Goal: Find contact information: Obtain details needed to contact an individual or organization

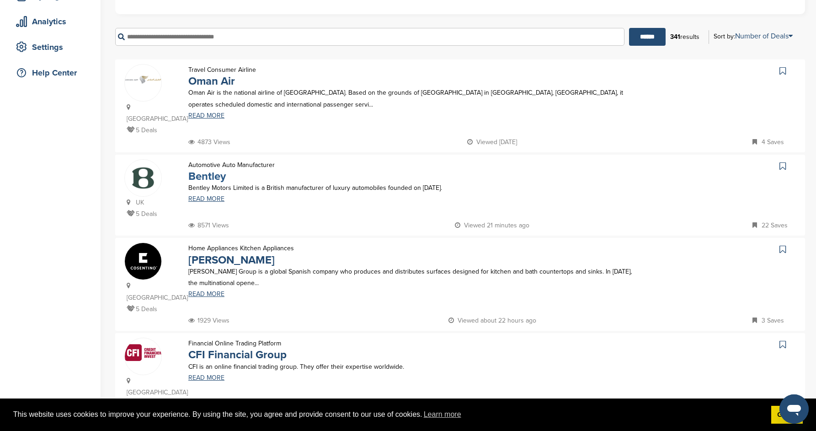
click at [211, 170] on link "Bentley" at bounding box center [206, 176] width 37 height 13
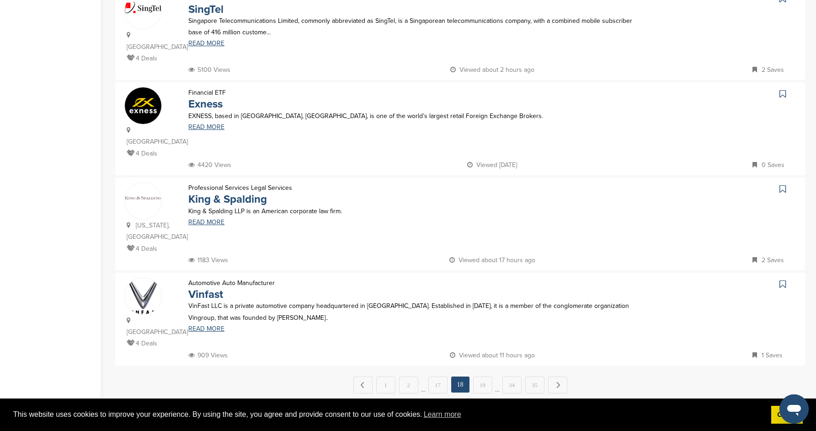
scroll to position [777, 0]
click at [487, 375] on link "19" at bounding box center [482, 383] width 19 height 17
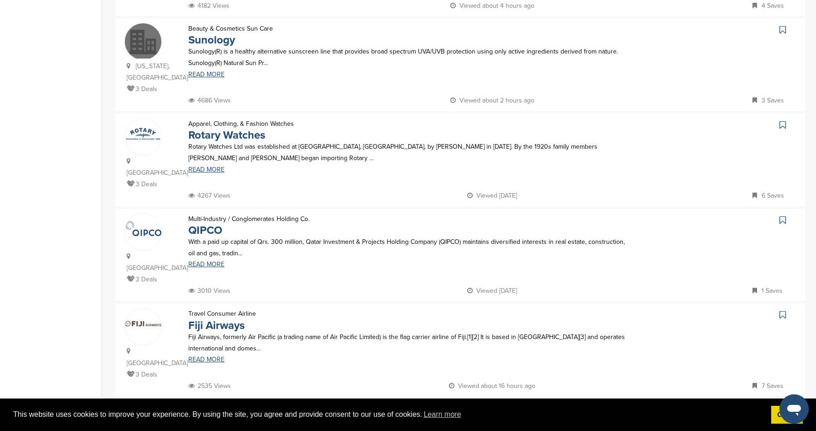
scroll to position [771, 0]
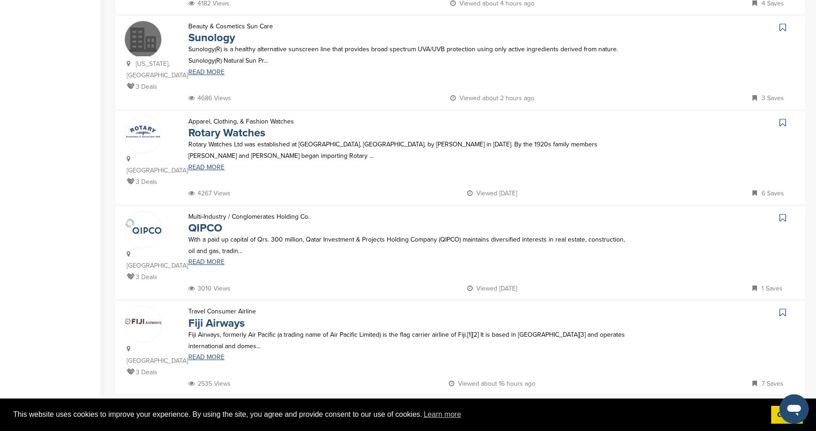
click at [487, 405] on link "20" at bounding box center [482, 413] width 19 height 17
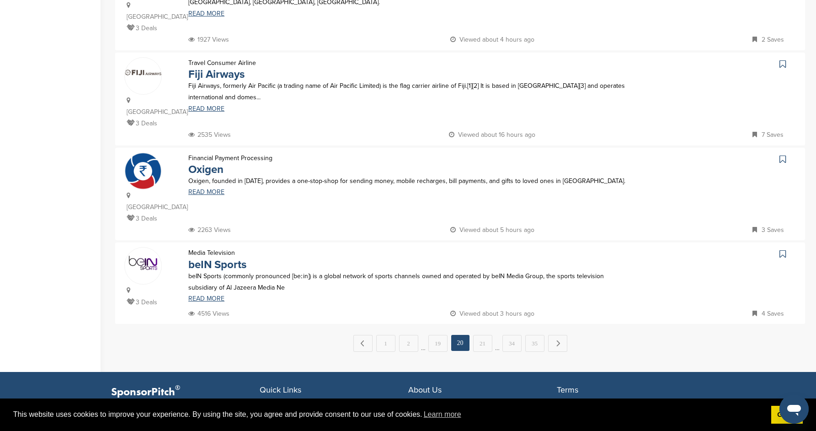
scroll to position [829, 0]
click at [240, 258] on link "beIN Sports" at bounding box center [217, 264] width 58 height 13
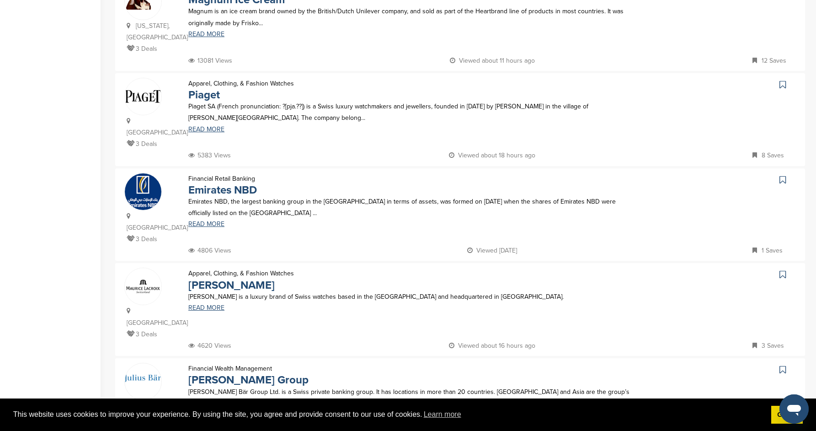
scroll to position [240, 0]
click at [246, 182] on link "Emirates NBD" at bounding box center [222, 188] width 69 height 13
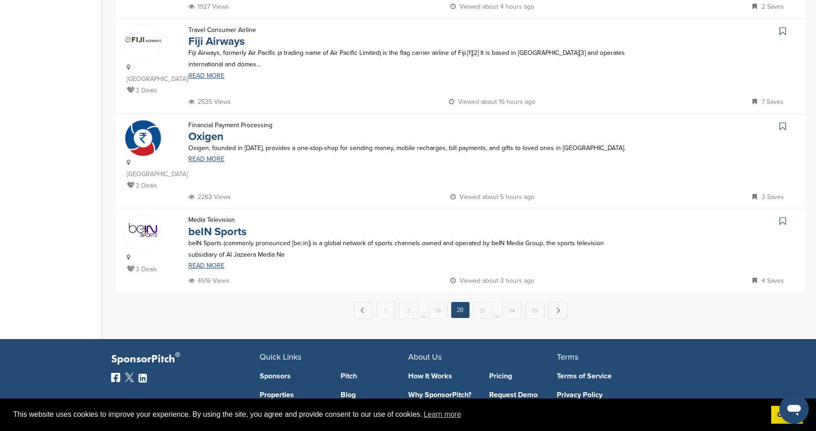
scroll to position [902, 0]
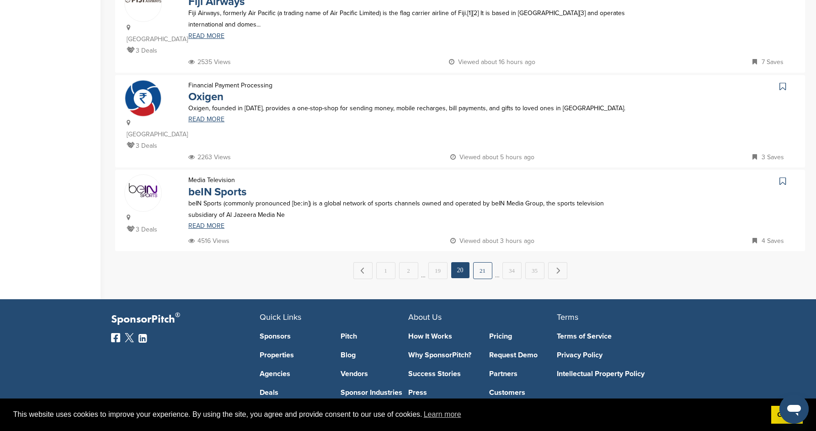
click at [483, 262] on link "21" at bounding box center [482, 270] width 19 height 17
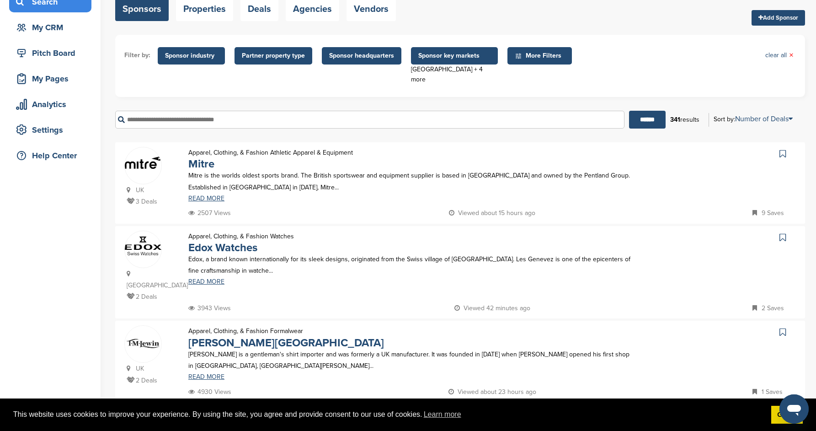
scroll to position [77, 0]
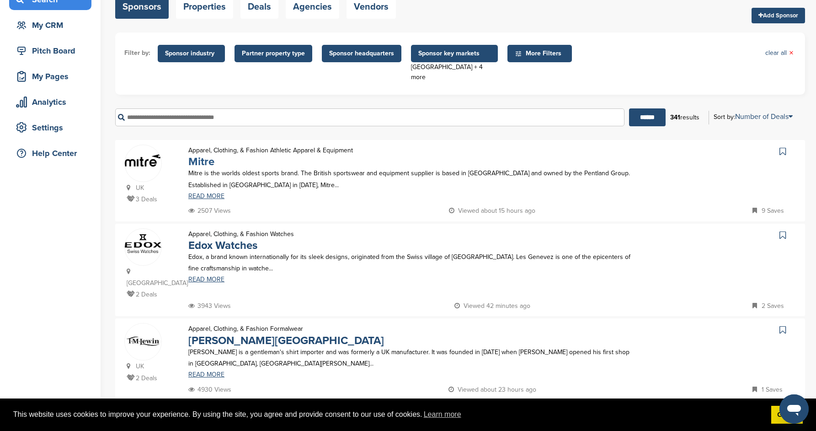
click at [201, 155] on link "Mitre" at bounding box center [201, 161] width 26 height 13
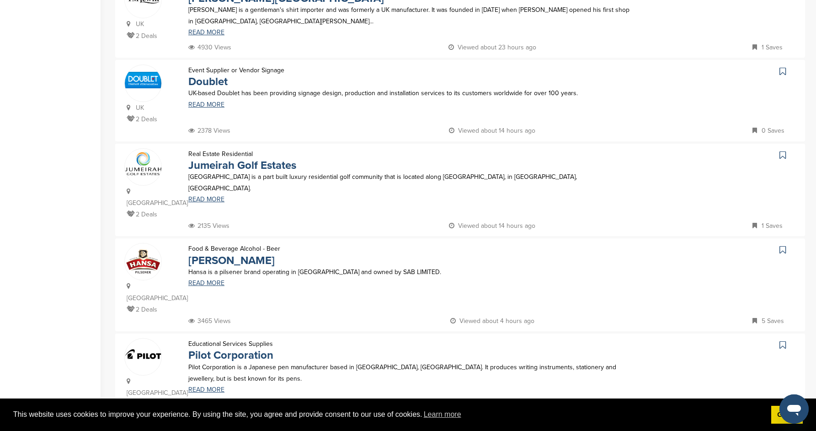
scroll to position [420, 0]
click at [268, 158] on link "Jumeirah Golf Estates" at bounding box center [242, 164] width 108 height 13
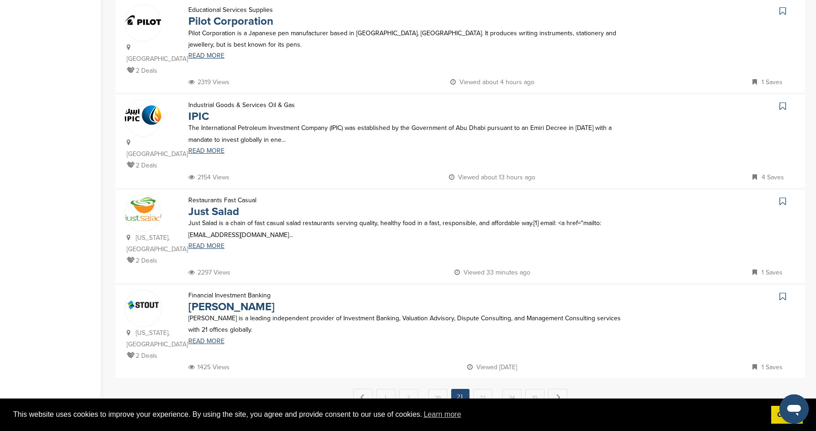
scroll to position [753, 0]
click at [216, 204] on link "Just Salad" at bounding box center [213, 210] width 51 height 13
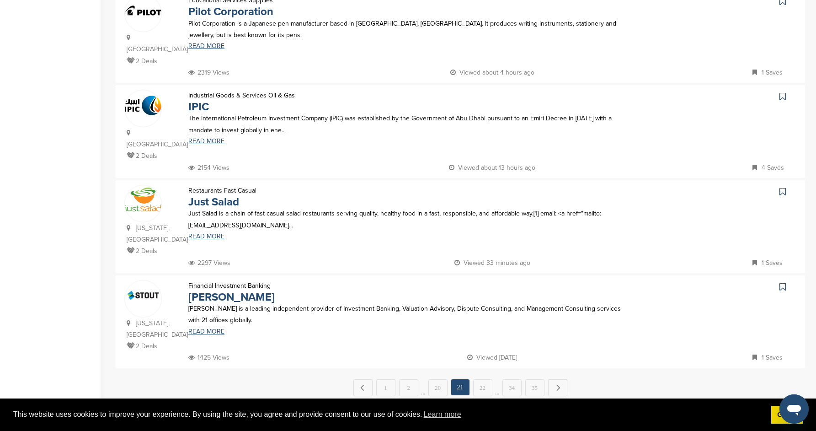
scroll to position [766, 0]
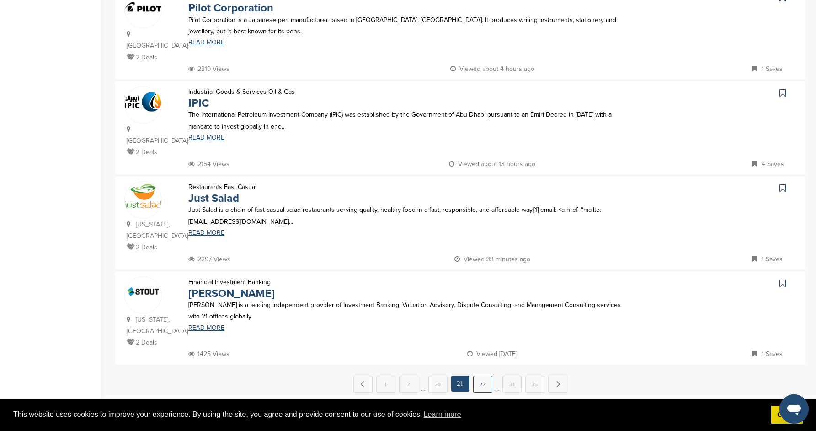
click at [484, 375] on link "22" at bounding box center [482, 383] width 19 height 17
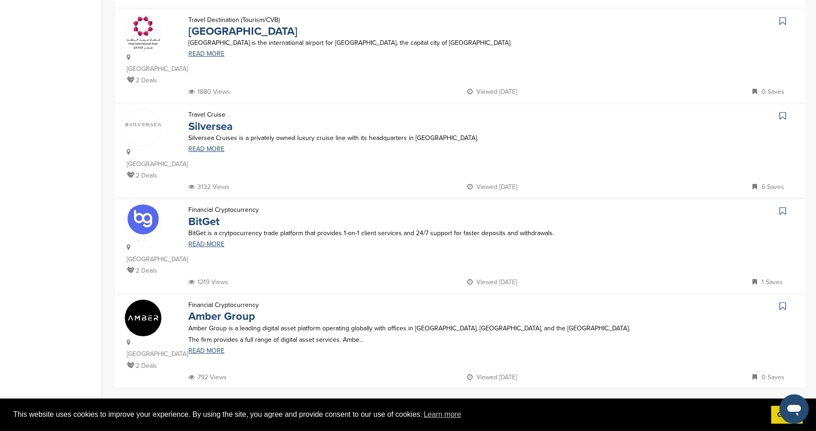
scroll to position [0, 0]
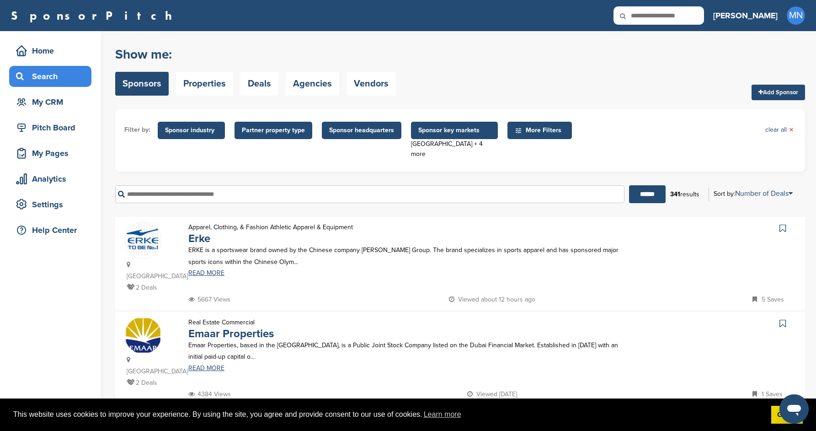
click at [211, 235] on p "Erke" at bounding box center [270, 238] width 165 height 11
click at [202, 232] on link "Erke" at bounding box center [199, 238] width 22 height 13
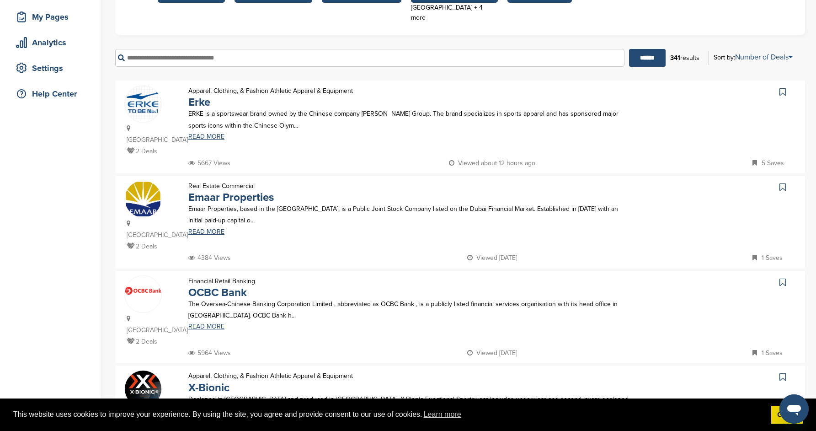
scroll to position [137, 0]
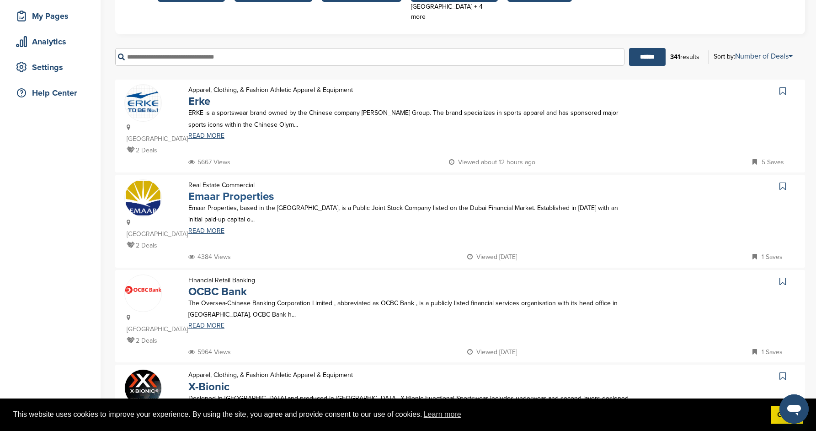
click at [258, 190] on link "Emaar Properties" at bounding box center [231, 196] width 86 height 13
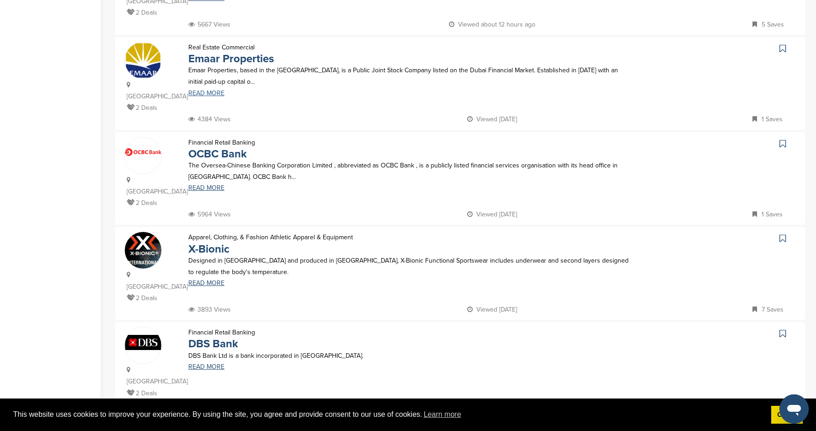
scroll to position [275, 0]
click at [208, 242] on link "X-Bionic" at bounding box center [208, 248] width 41 height 13
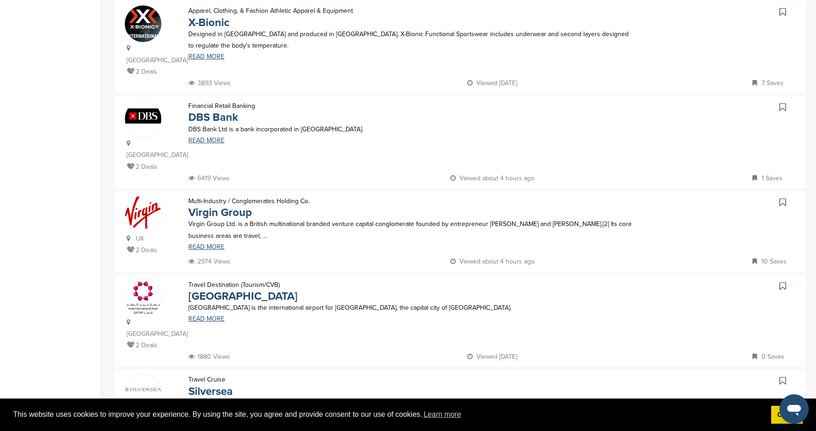
scroll to position [502, 0]
click at [222, 205] on link "Virgin Group" at bounding box center [220, 211] width 64 height 13
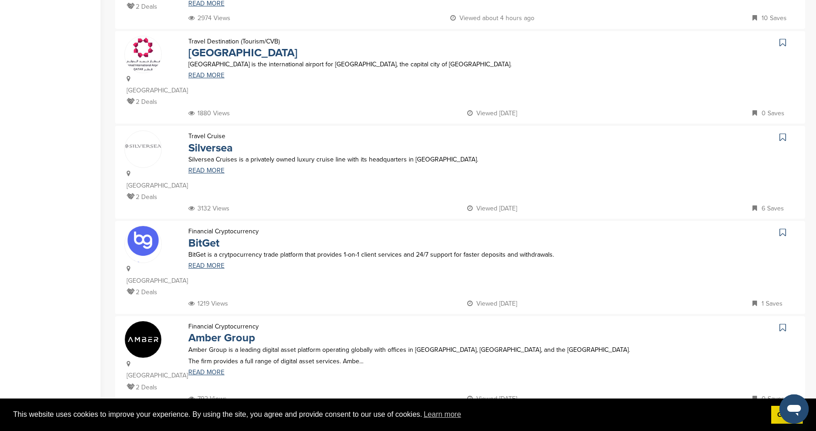
scroll to position [786, 0]
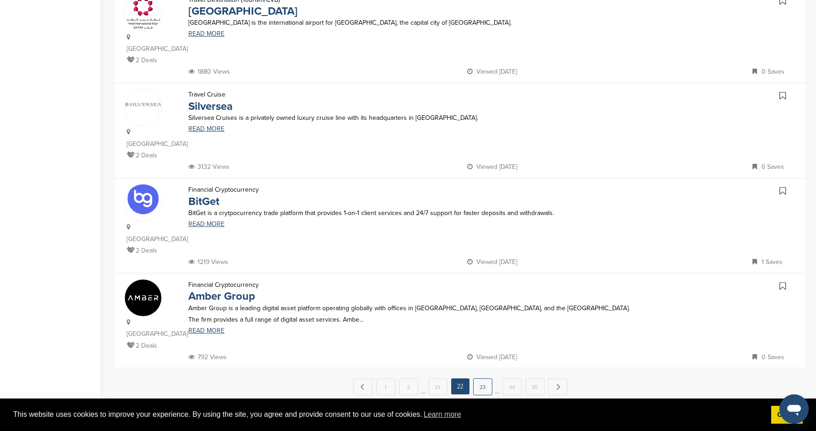
click at [476, 378] on link "23" at bounding box center [482, 386] width 19 height 17
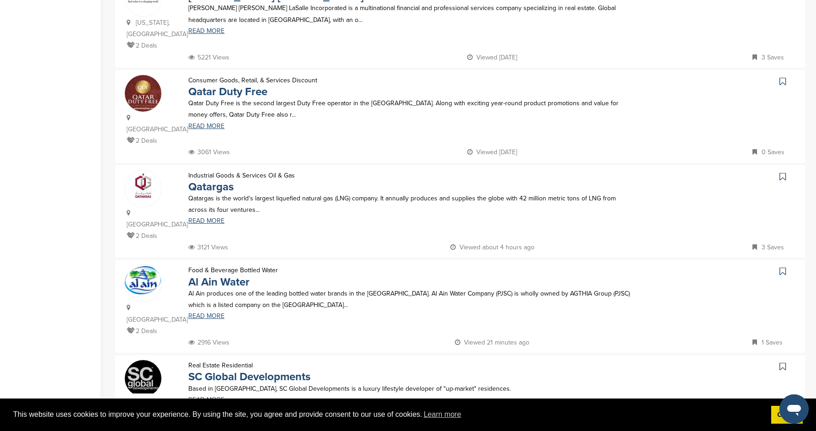
scroll to position [269, 0]
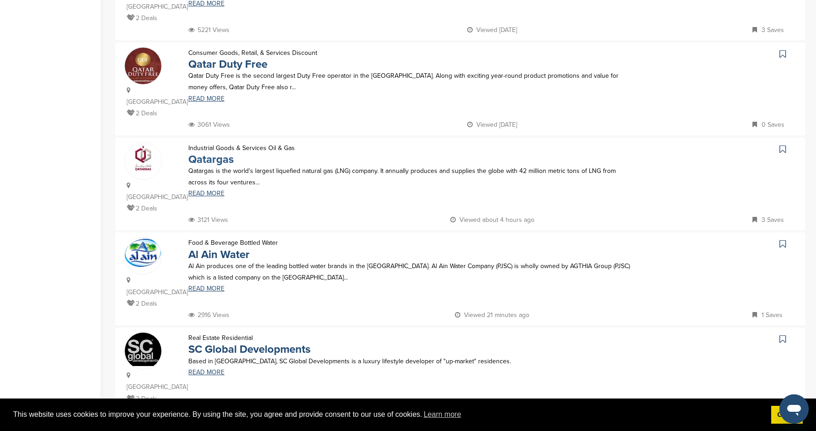
click at [214, 153] on link "Qatargas" at bounding box center [210, 159] width 45 height 13
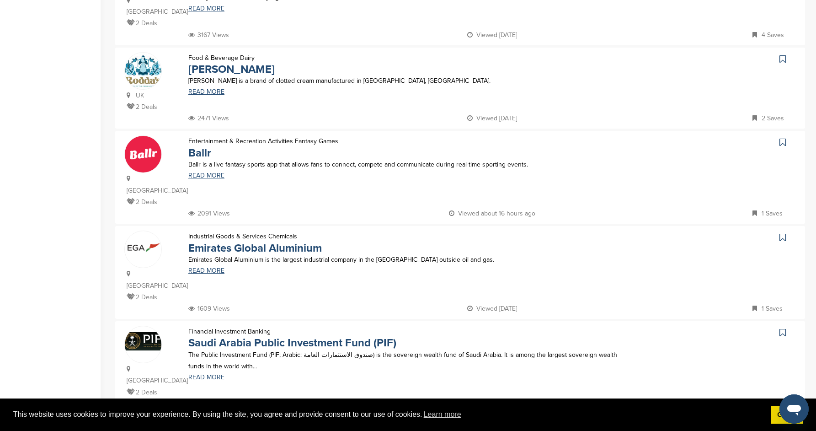
scroll to position [776, 0]
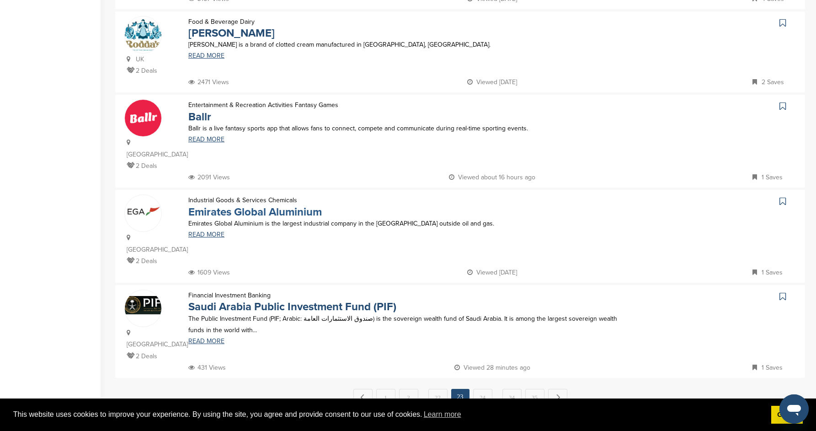
click at [309, 205] on link "Emirates Global Aluminium" at bounding box center [255, 211] width 134 height 13
click at [326, 300] on link "Saudi Arabia Public Investment Fund (PIF)" at bounding box center [292, 306] width 208 height 13
click at [478, 389] on link "24" at bounding box center [482, 397] width 19 height 17
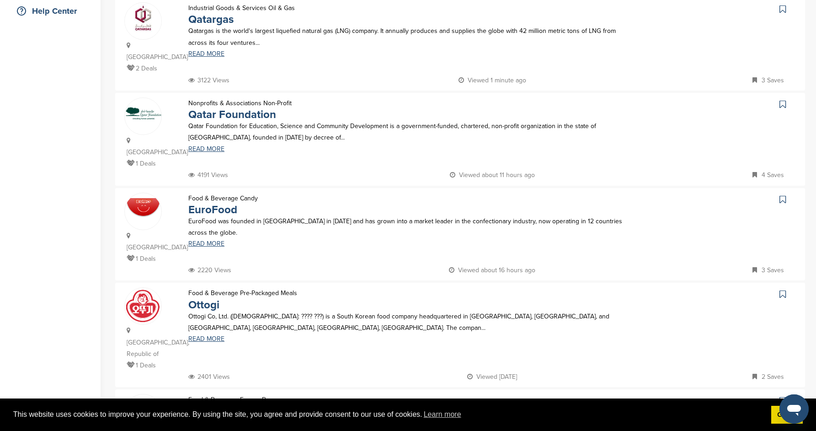
scroll to position [220, 0]
click at [261, 120] on p "Qatar Foundation for Education, Science and Community Development is a governme…" at bounding box center [410, 131] width 444 height 23
click at [262, 107] on link "Qatar Foundation" at bounding box center [232, 113] width 88 height 13
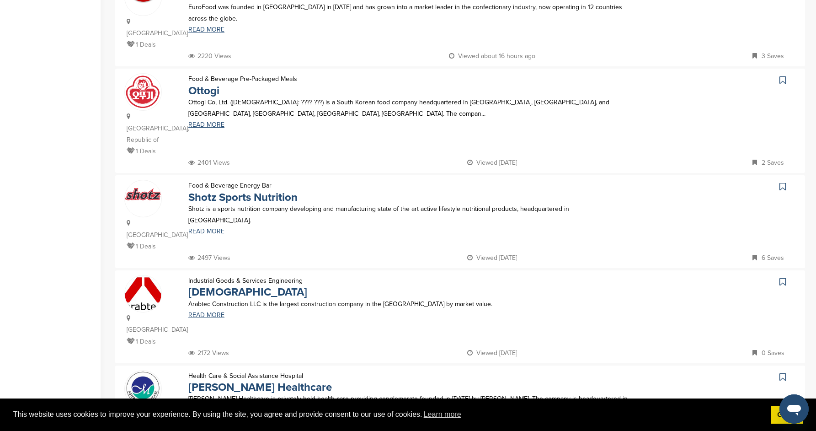
scroll to position [434, 0]
click at [242, 190] on link "Shotz Sports Nutrition" at bounding box center [242, 196] width 109 height 13
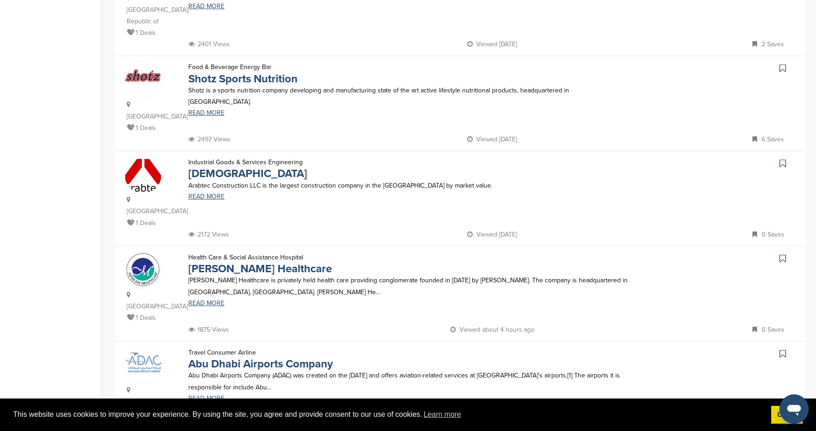
scroll to position [552, 0]
click at [263, 261] on link "Aster DM Healthcare" at bounding box center [260, 267] width 144 height 13
click at [208, 166] on link "[DEMOGRAPHIC_DATA]" at bounding box center [247, 172] width 119 height 13
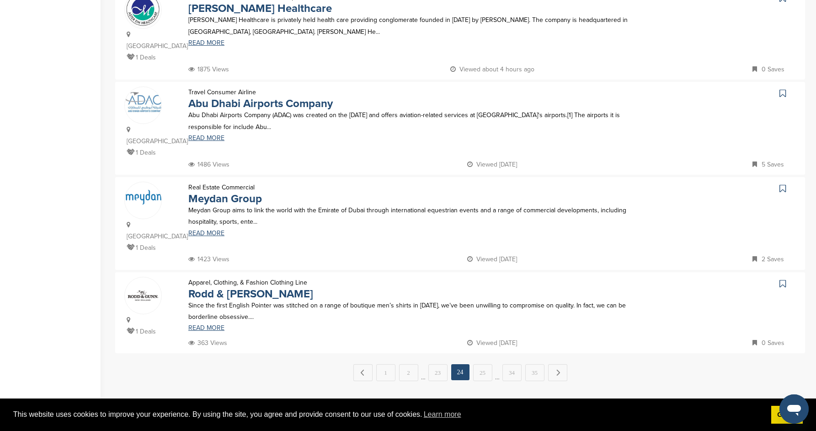
scroll to position [814, 0]
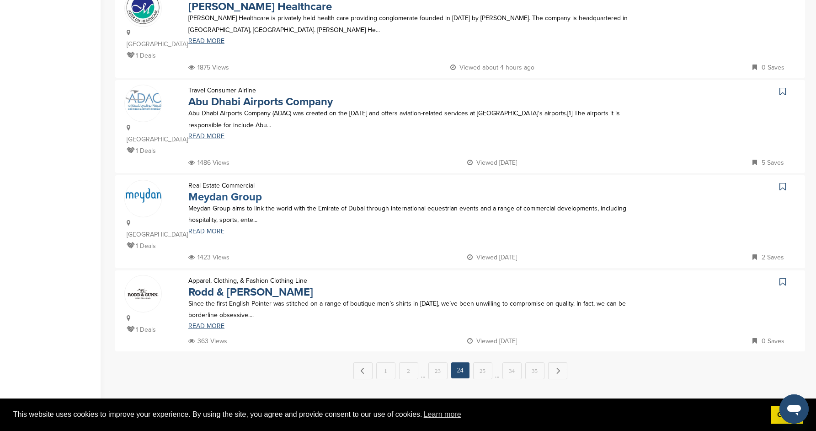
click at [250, 190] on link "Meydan Group" at bounding box center [225, 196] width 74 height 13
click at [475, 362] on link "25" at bounding box center [482, 370] width 19 height 17
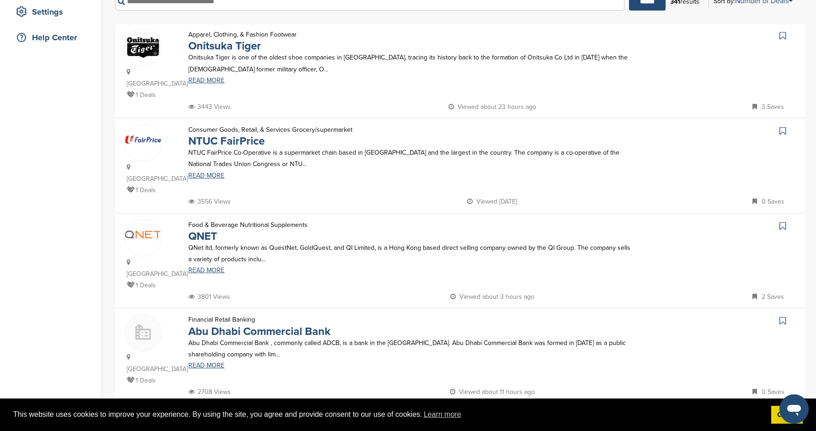
scroll to position [196, 0]
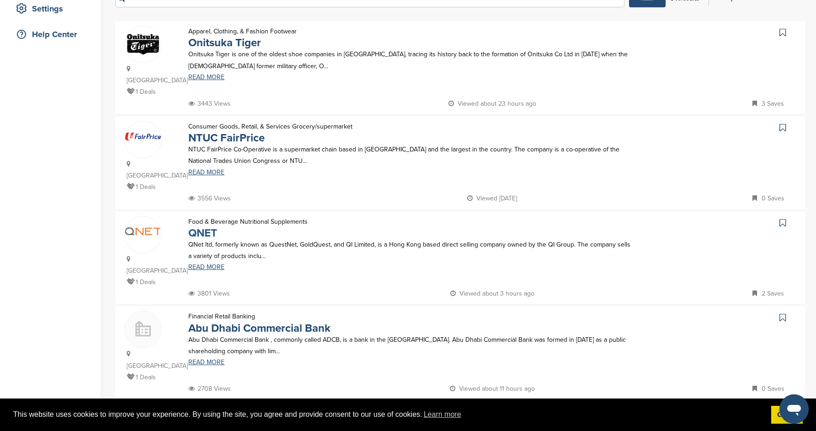
click at [209, 226] on link "QNET" at bounding box center [202, 232] width 29 height 13
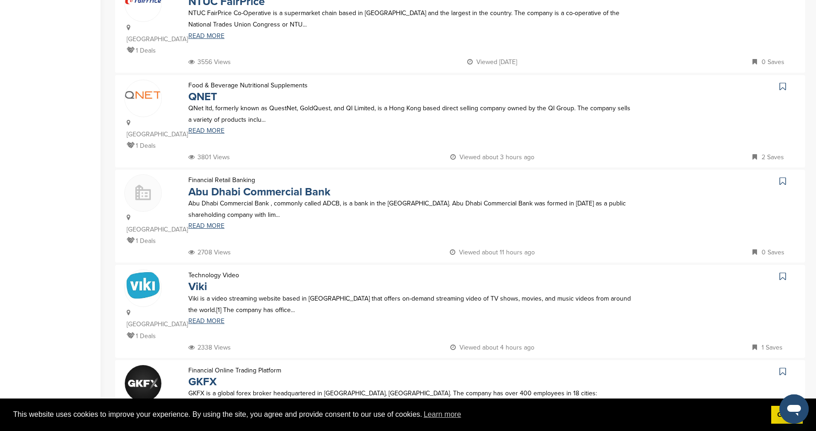
scroll to position [336, 0]
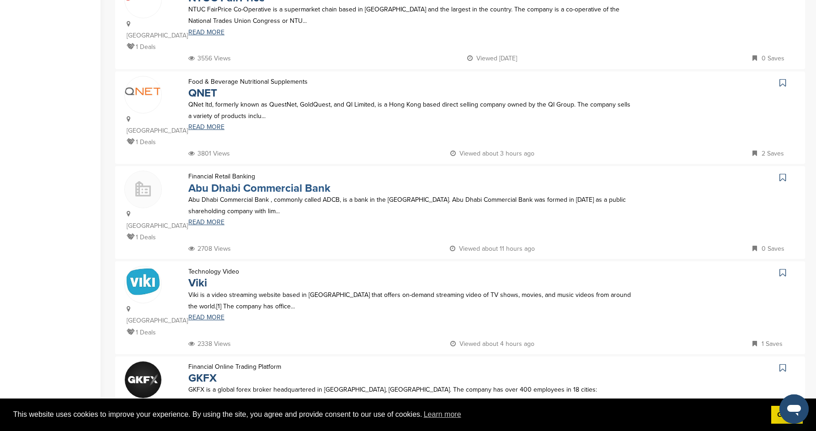
click at [286, 182] on link "Abu Dhabi Commercial Bank" at bounding box center [259, 188] width 142 height 13
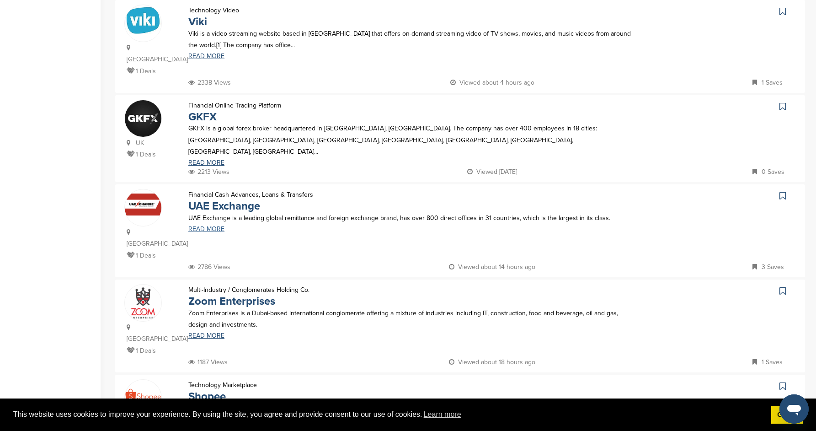
scroll to position [597, 0]
click at [220, 294] on link "Zoom Enterprises" at bounding box center [231, 300] width 87 height 13
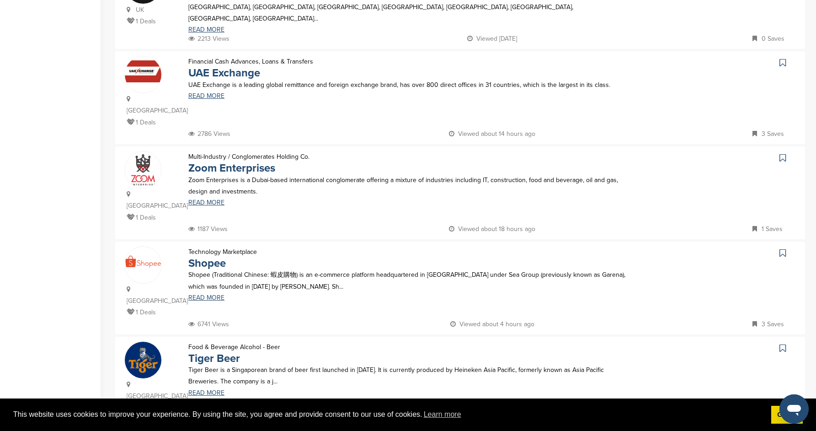
scroll to position [733, 0]
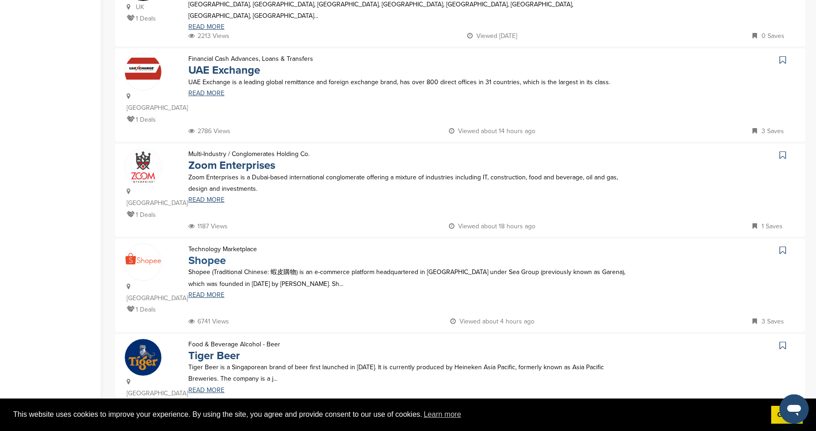
click at [220, 254] on link "Shopee" at bounding box center [206, 260] width 37 height 13
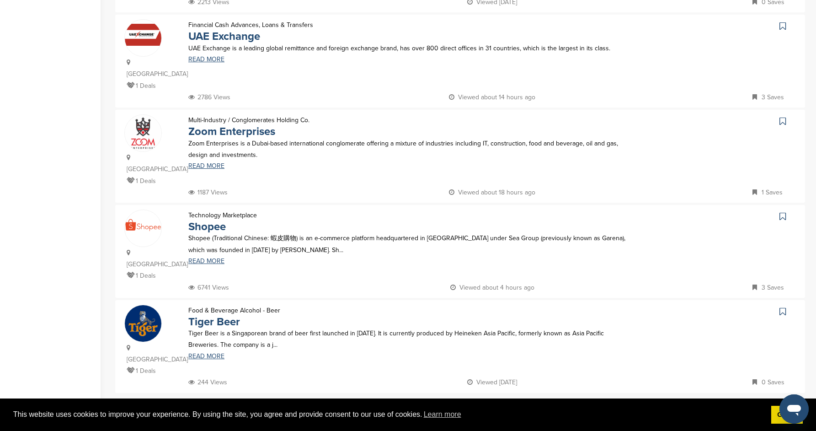
scroll to position [767, 0]
click at [485, 403] on link "26" at bounding box center [482, 411] width 19 height 17
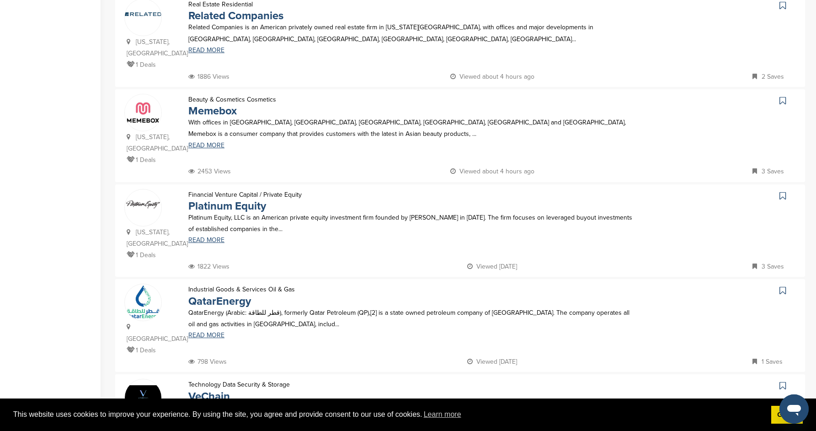
scroll to position [593, 0]
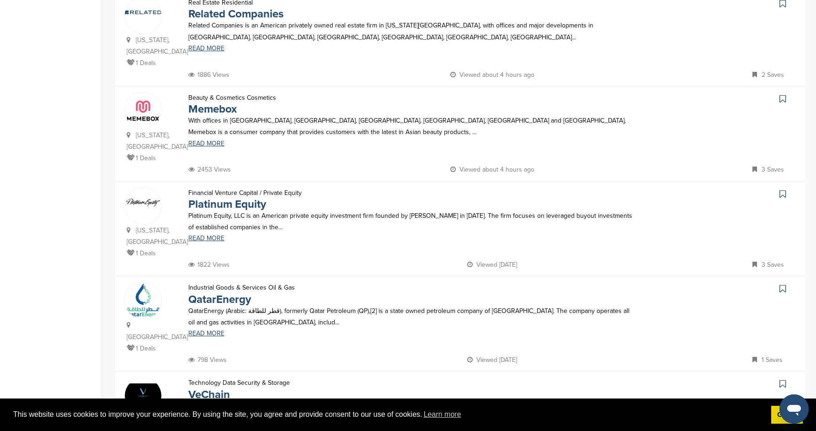
click at [245, 210] on p "Platinum Equity, LLC is an American private equity investment firm founded by T…" at bounding box center [410, 221] width 444 height 23
click at [245, 198] on link "Platinum Equity" at bounding box center [227, 204] width 78 height 13
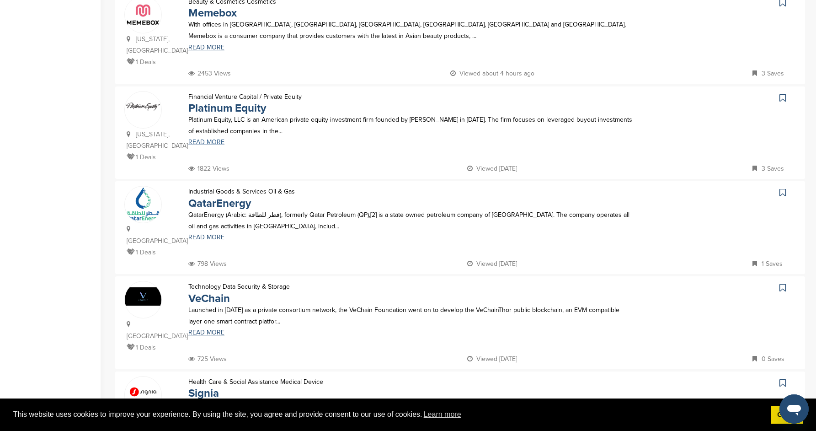
scroll to position [690, 0]
click at [236, 196] on link "QatarEnergy" at bounding box center [219, 202] width 63 height 13
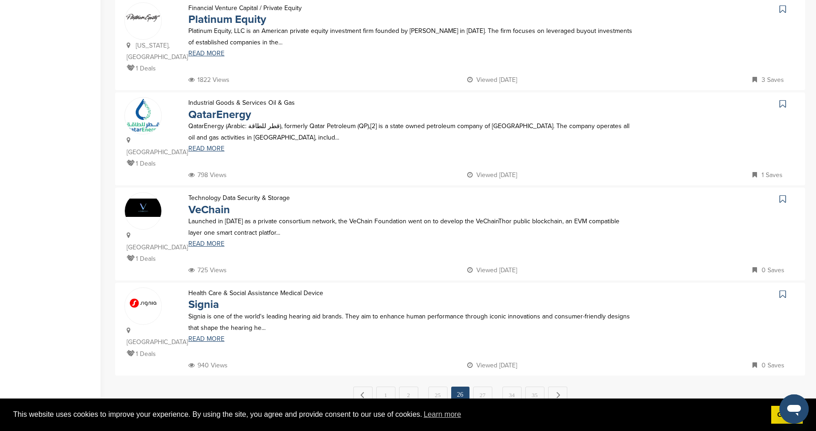
scroll to position [778, 0]
click at [480, 386] on link "27" at bounding box center [482, 394] width 19 height 17
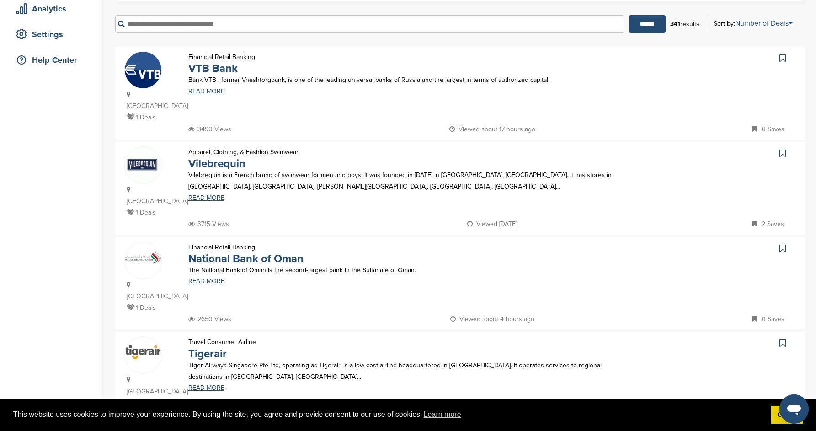
scroll to position [179, 0]
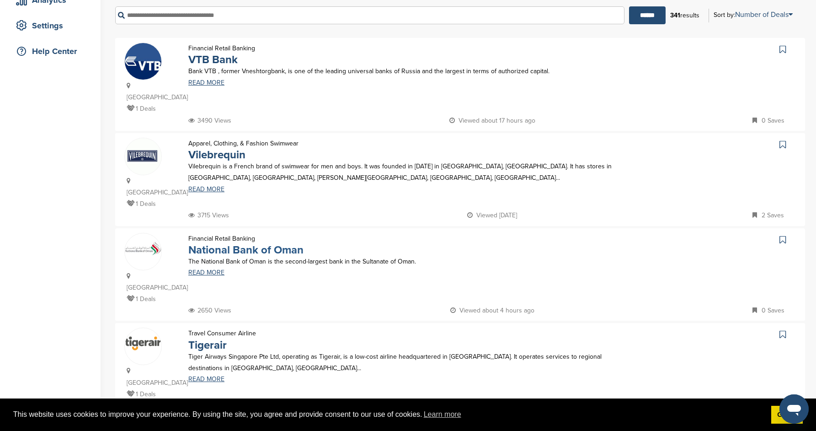
click at [273, 243] on link "National Bank of Oman" at bounding box center [245, 249] width 115 height 13
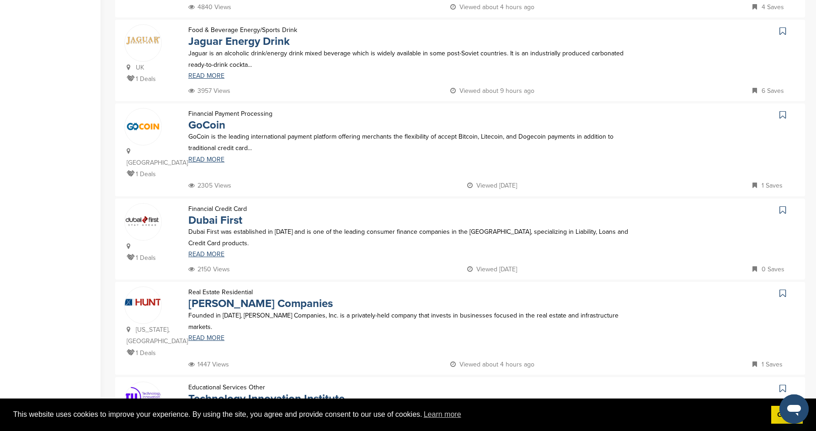
scroll to position [578, 0]
click at [230, 212] on link "Dubai First" at bounding box center [215, 218] width 54 height 13
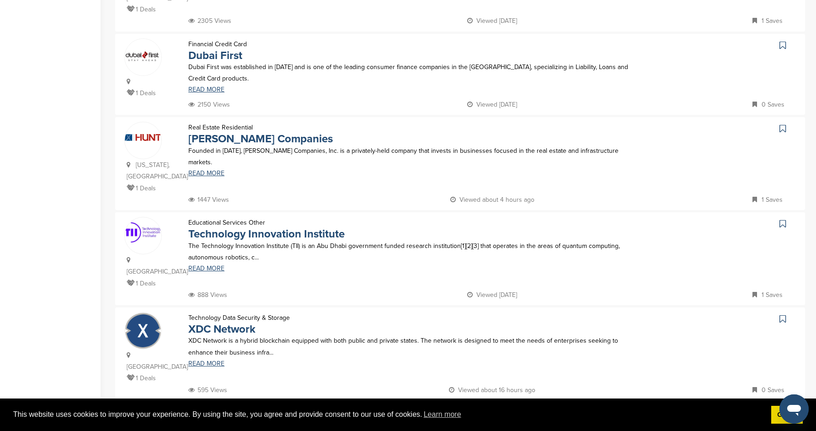
scroll to position [754, 0]
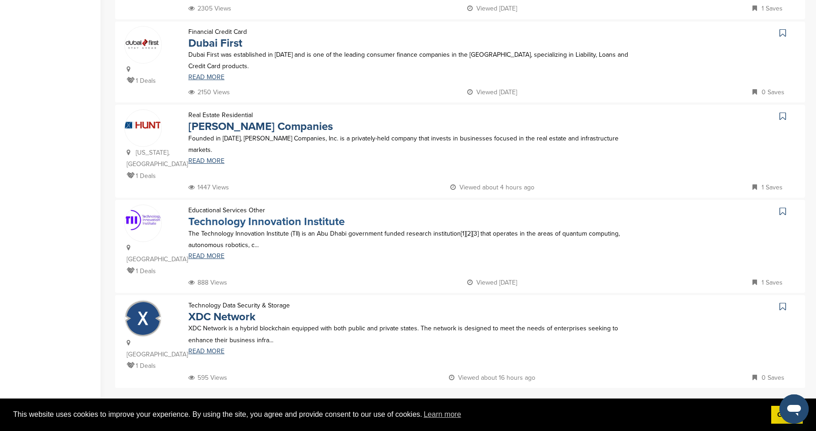
click at [316, 215] on link "Technology Innovation Institute" at bounding box center [266, 221] width 156 height 13
click at [477, 399] on link "28" at bounding box center [482, 407] width 19 height 17
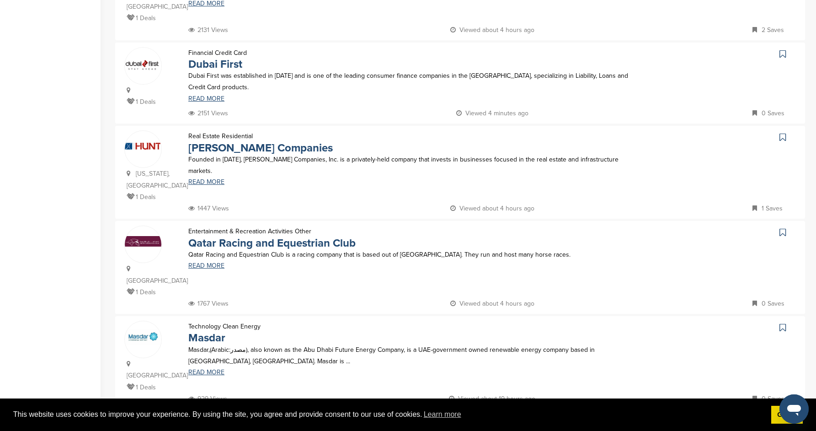
scroll to position [745, 0]
click at [480, 419] on link "29" at bounding box center [482, 427] width 19 height 17
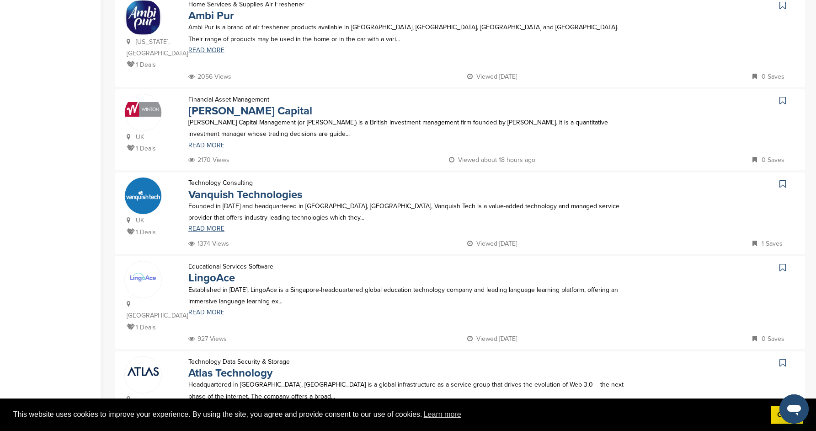
scroll to position [733, 0]
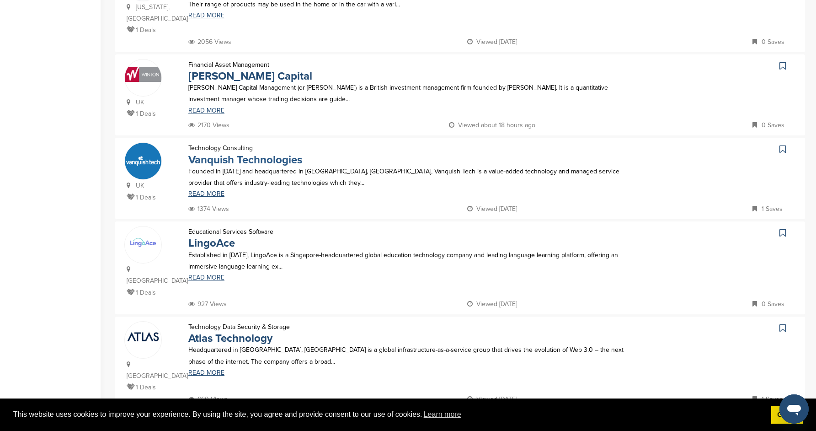
click at [275, 153] on link "Vanquish Technologies" at bounding box center [245, 159] width 114 height 13
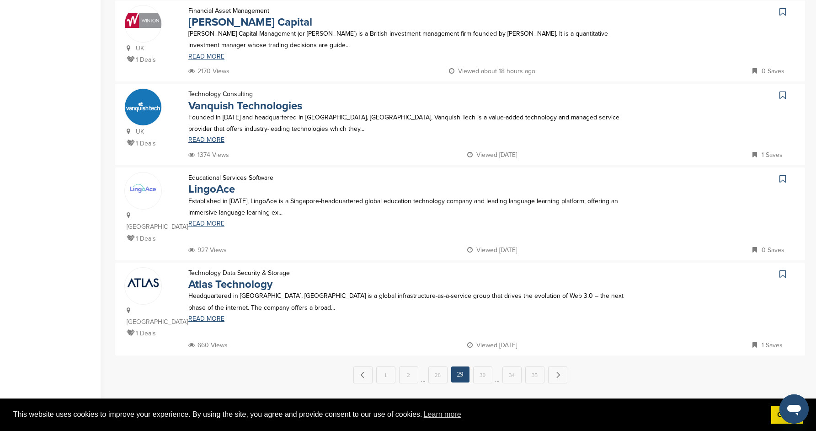
scroll to position [787, 0]
click at [482, 366] on link "30" at bounding box center [482, 374] width 19 height 17
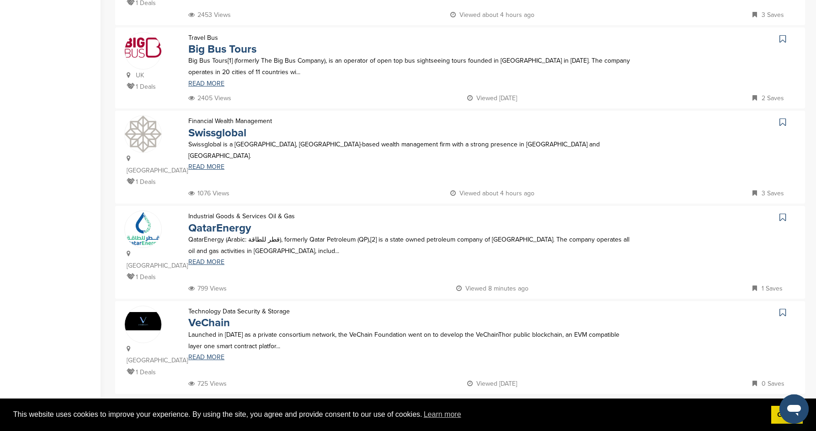
scroll to position [760, 0]
click at [238, 126] on link "Swissglobal" at bounding box center [217, 132] width 58 height 13
click at [488, 404] on link "31" at bounding box center [482, 412] width 19 height 17
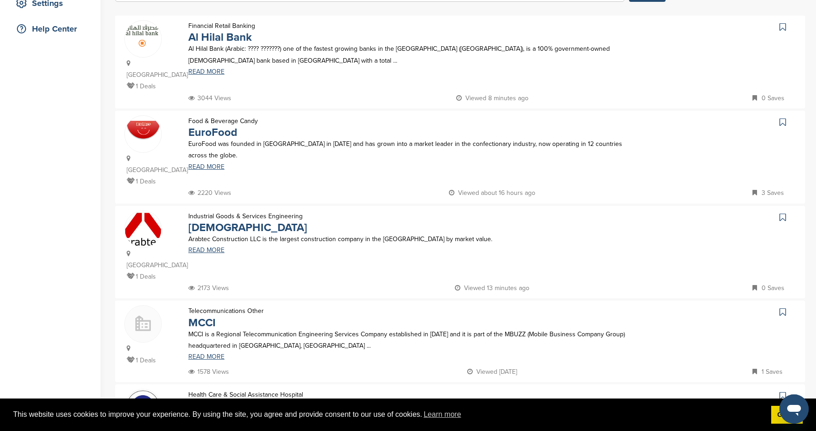
scroll to position [202, 0]
click at [222, 220] on link "Arabtec" at bounding box center [247, 226] width 119 height 13
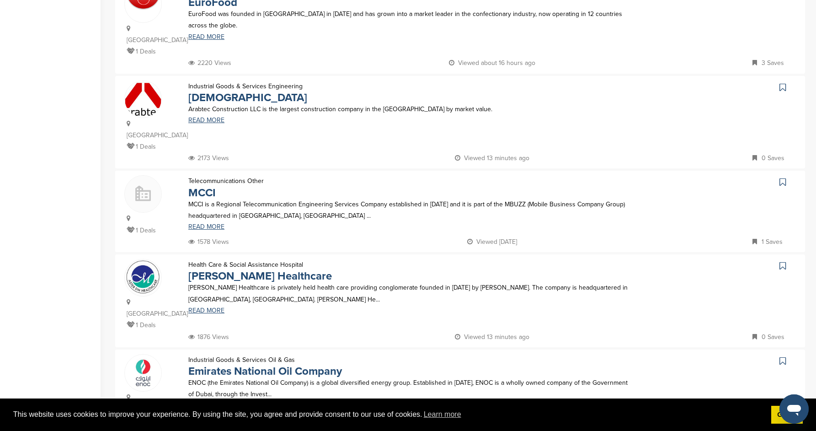
scroll to position [332, 0]
click at [209, 185] on link "MCCI" at bounding box center [201, 191] width 27 height 13
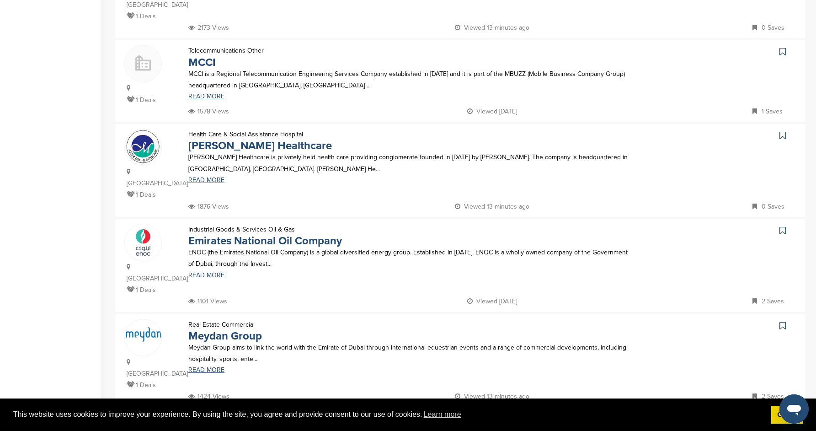
scroll to position [462, 0]
click at [262, 138] on link "Aster DM Healthcare" at bounding box center [260, 144] width 144 height 13
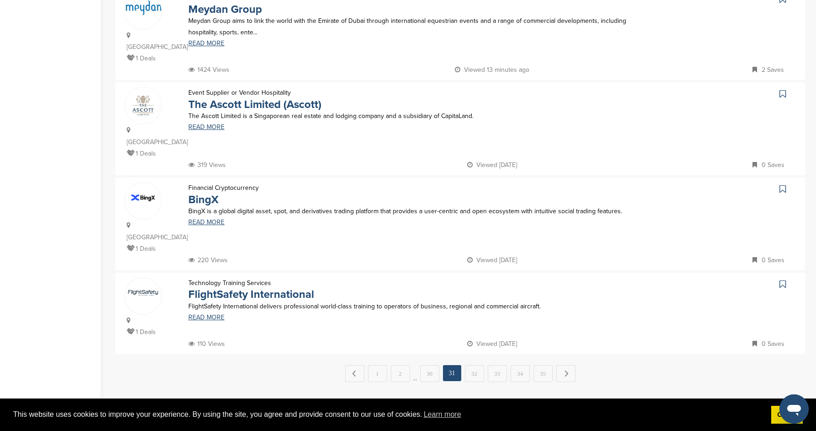
scroll to position [789, 0]
click at [482, 364] on link "32" at bounding box center [474, 372] width 19 height 17
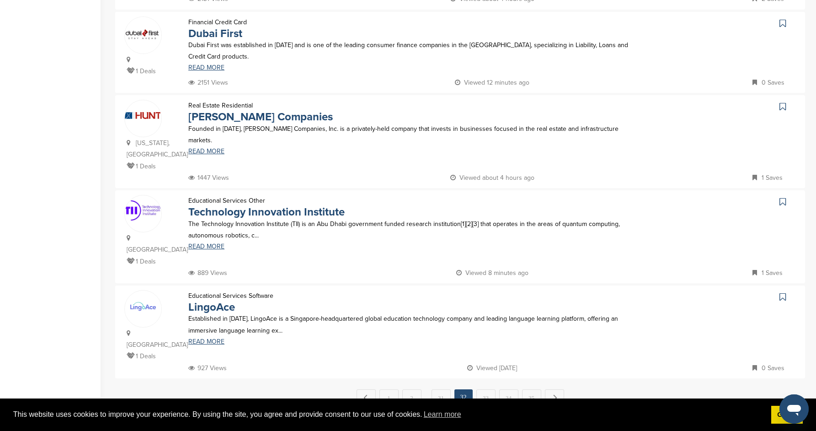
scroll to position [765, 0]
click at [332, 204] on link "Technology Innovation Institute" at bounding box center [266, 210] width 156 height 13
click at [479, 388] on link "33" at bounding box center [485, 396] width 19 height 17
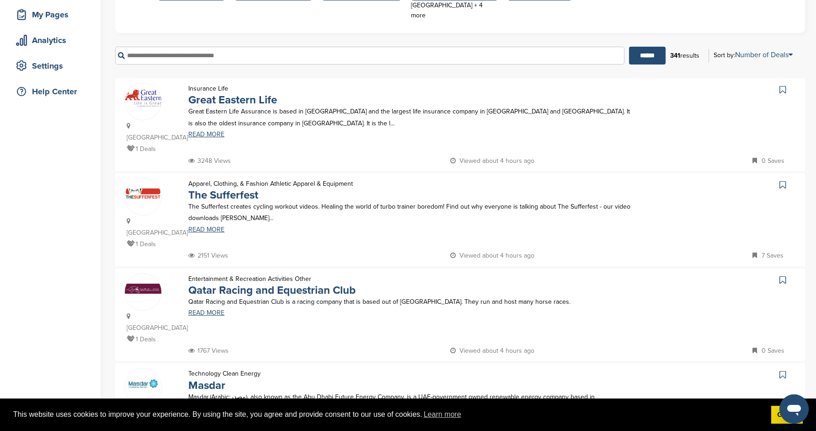
scroll to position [140, 0]
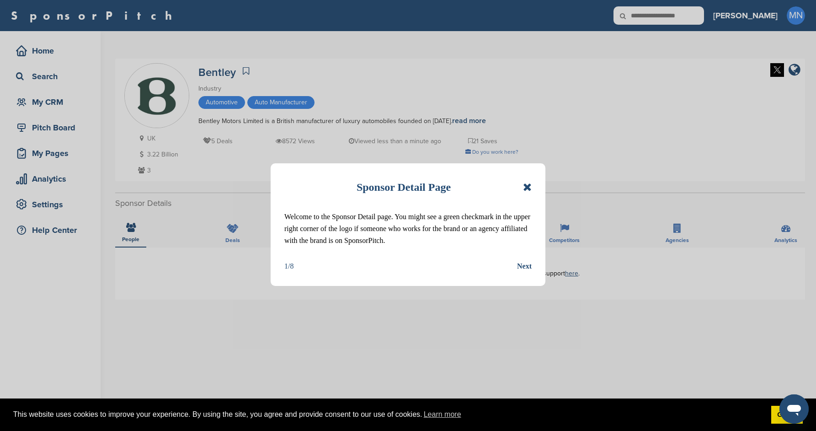
click at [531, 188] on icon at bounding box center [527, 187] width 9 height 11
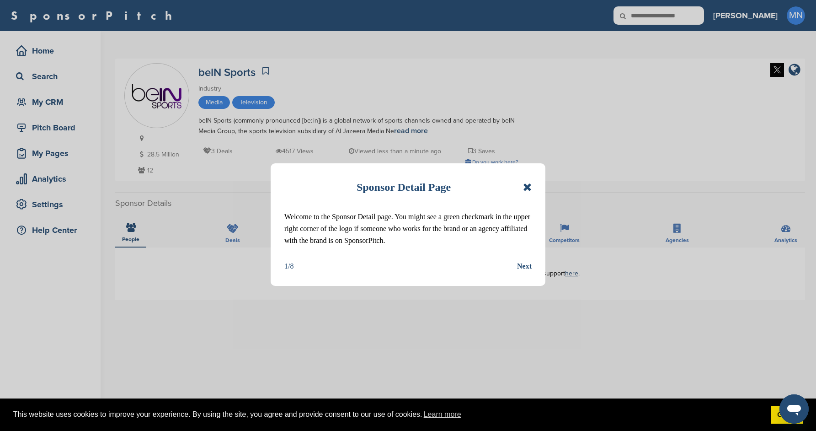
click at [529, 187] on icon at bounding box center [527, 187] width 9 height 11
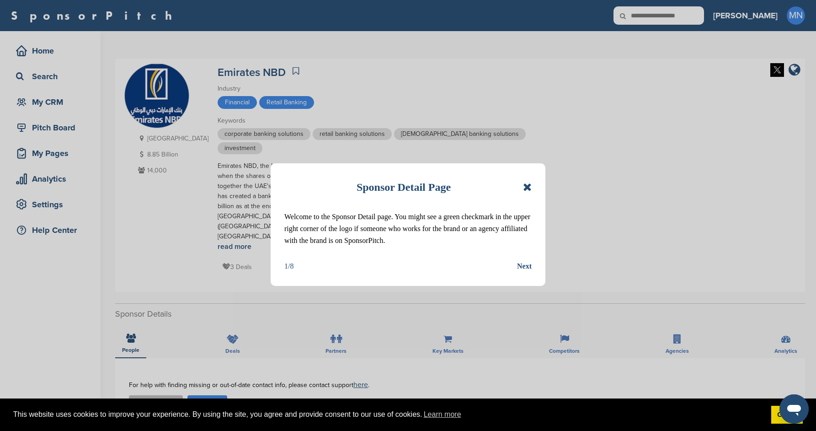
click at [527, 186] on icon at bounding box center [527, 187] width 9 height 11
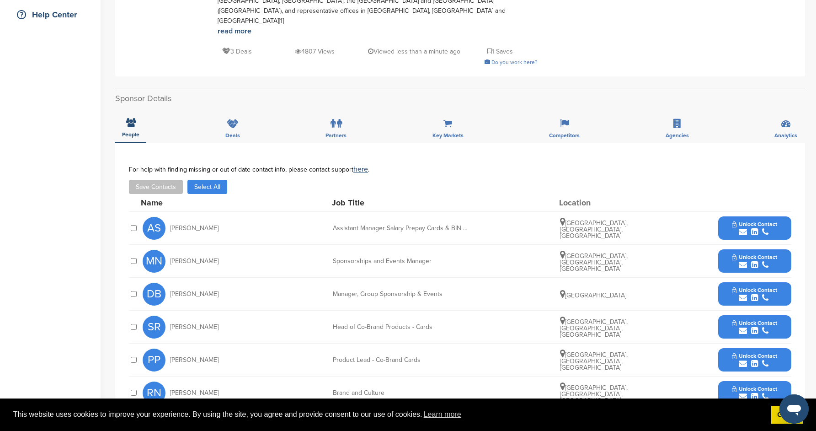
scroll to position [217, 0]
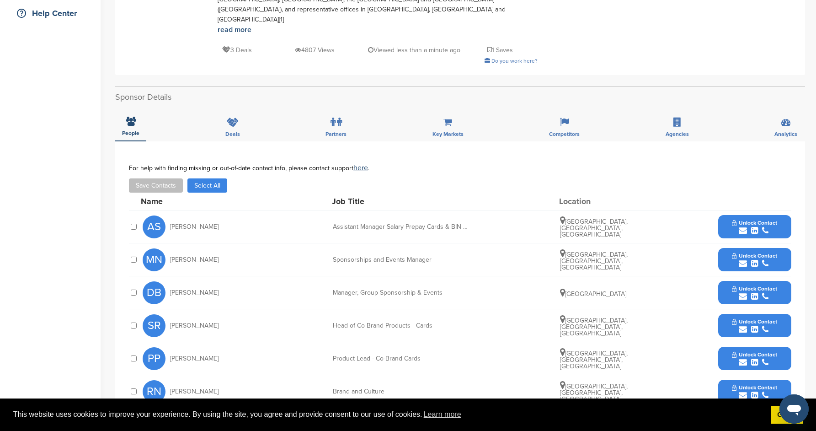
click at [732, 252] on span "Unlock Contact" at bounding box center [754, 255] width 45 height 6
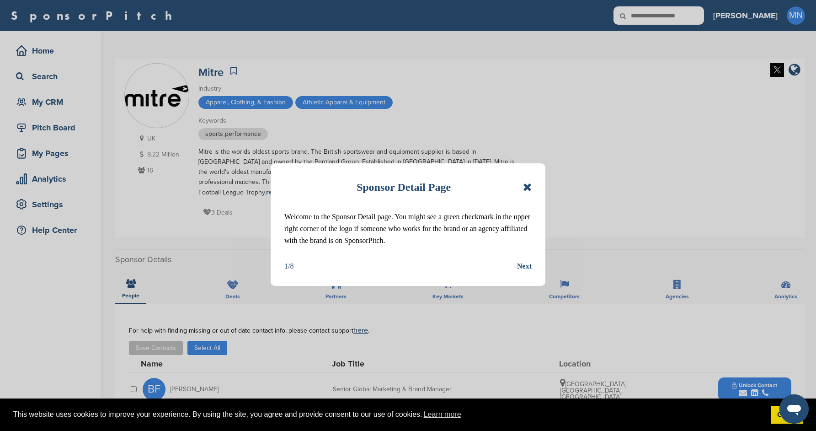
click at [524, 185] on icon at bounding box center [527, 187] width 9 height 11
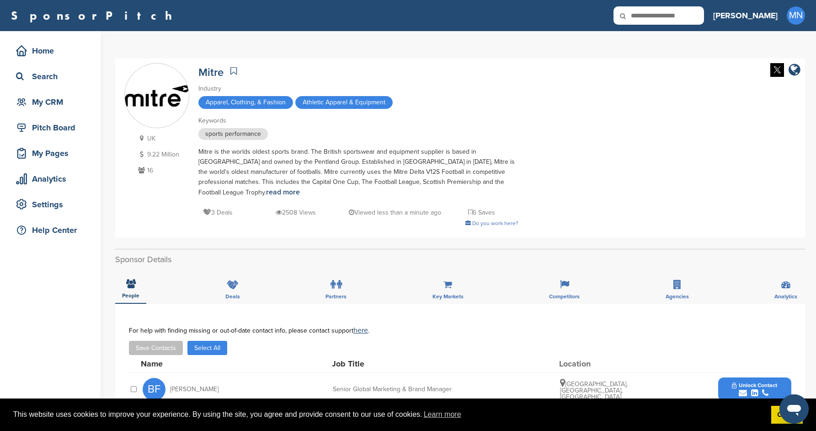
scroll to position [74, 0]
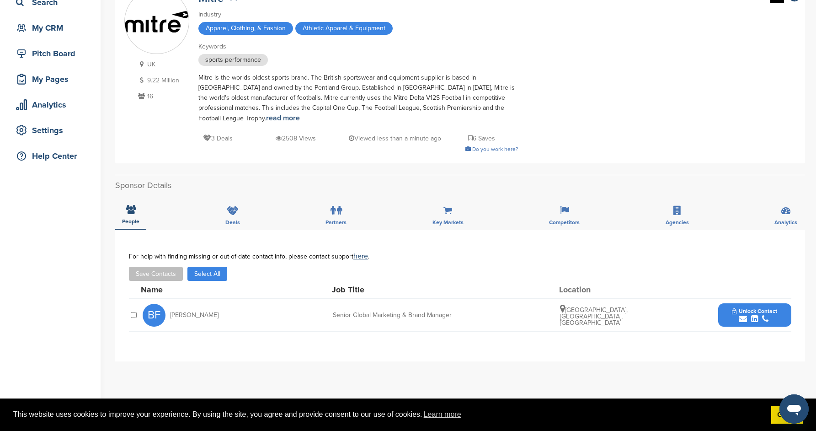
click at [744, 308] on span "Unlock Contact" at bounding box center [754, 311] width 45 height 6
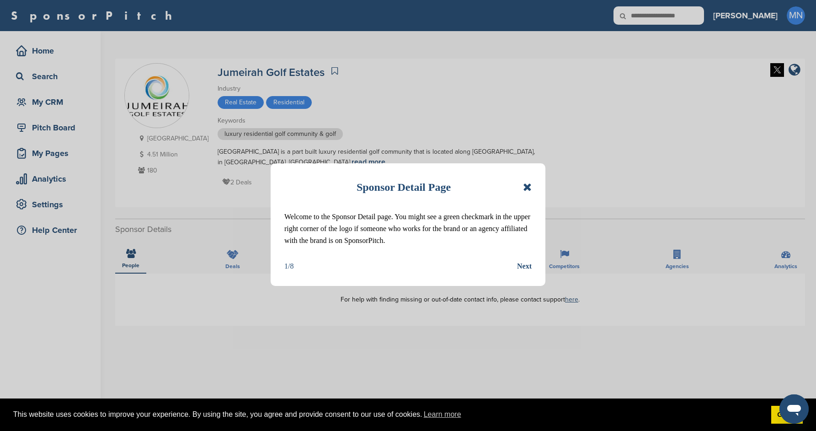
click at [532, 188] on div "Sponsor Detail Page Welcome to the Sponsor Detail page. You might see a green c…" at bounding box center [408, 224] width 275 height 123
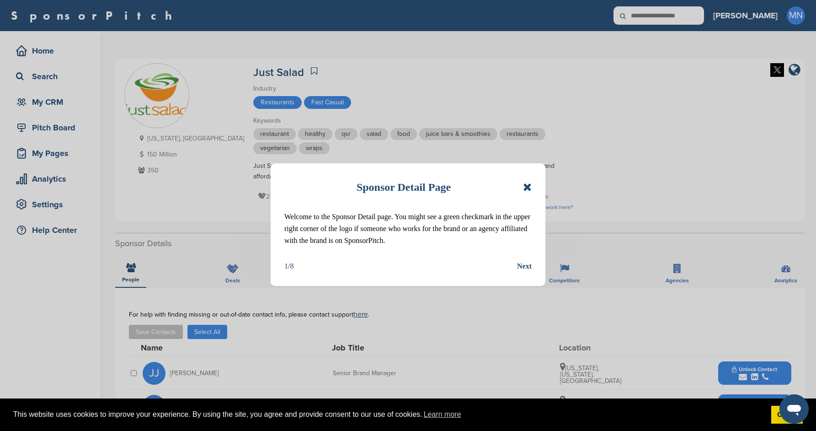
click at [522, 190] on div "Sponsor Detail Page" at bounding box center [407, 187] width 247 height 20
click at [525, 190] on icon at bounding box center [527, 187] width 9 height 11
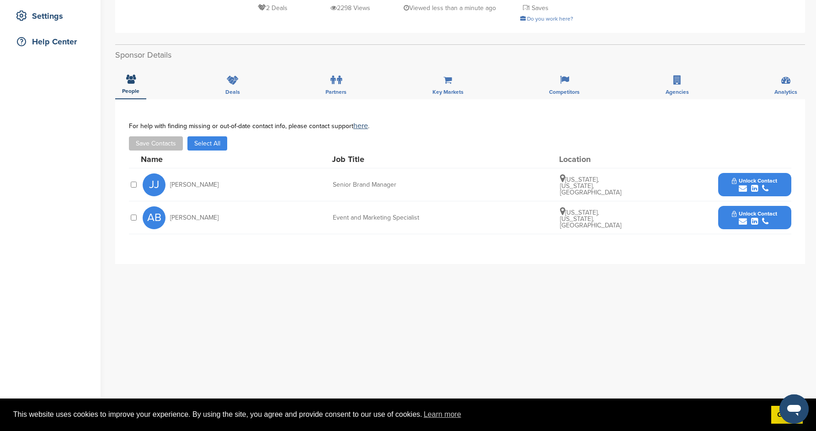
scroll to position [191, 0]
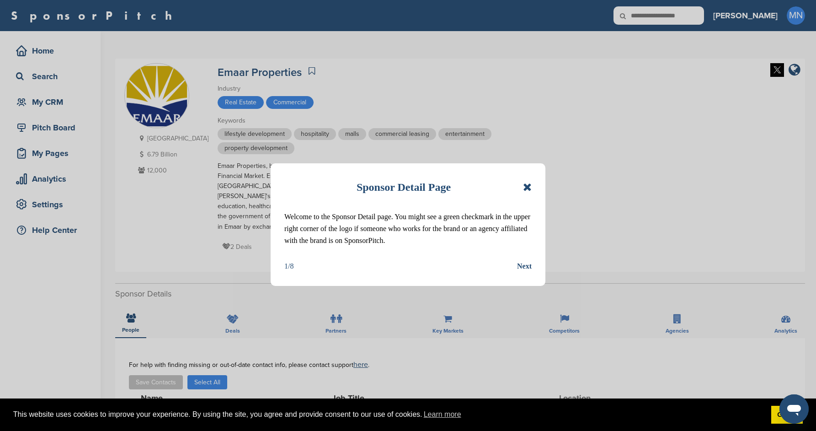
click at [528, 183] on icon at bounding box center [527, 187] width 9 height 11
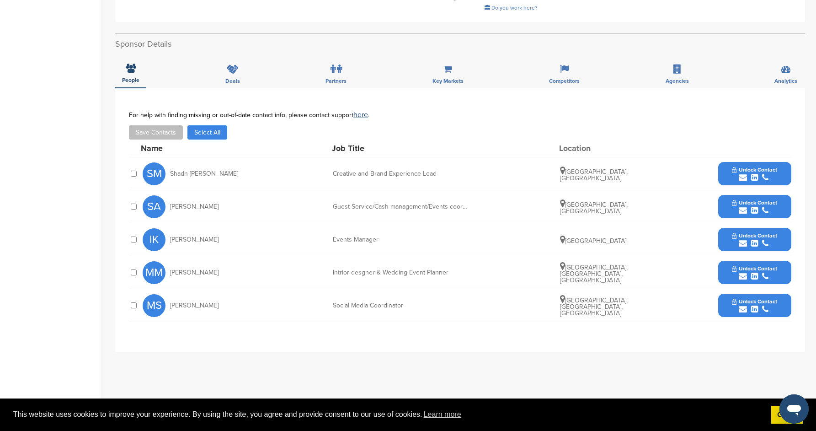
scroll to position [251, 0]
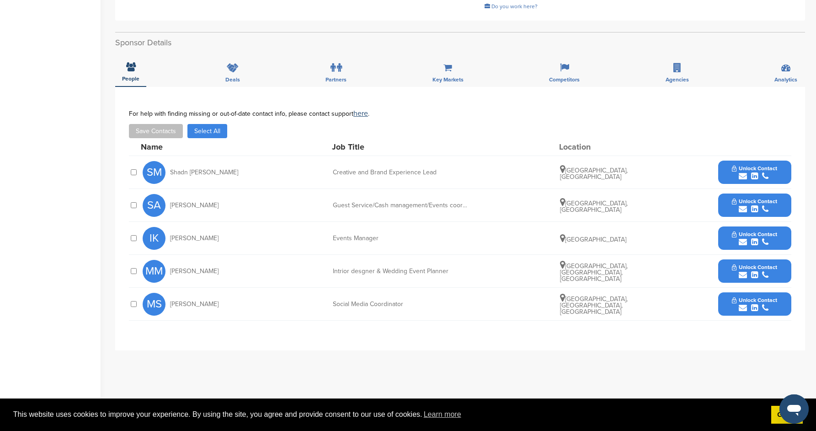
click at [728, 241] on button "Unlock Contact" at bounding box center [754, 238] width 67 height 27
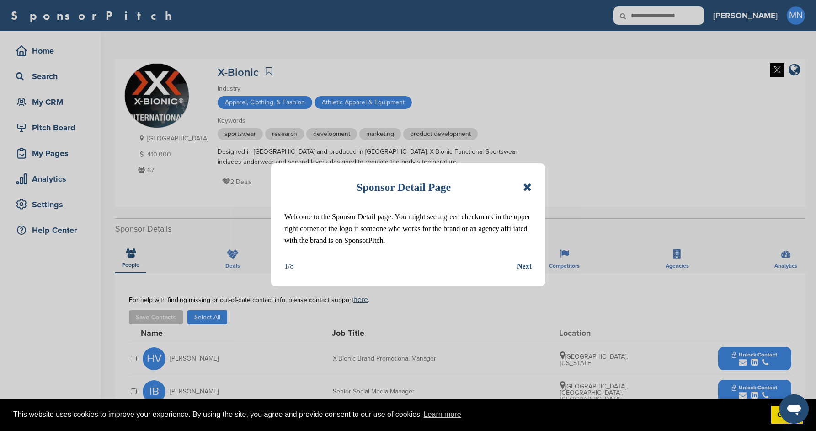
click at [527, 187] on icon at bounding box center [527, 187] width 9 height 11
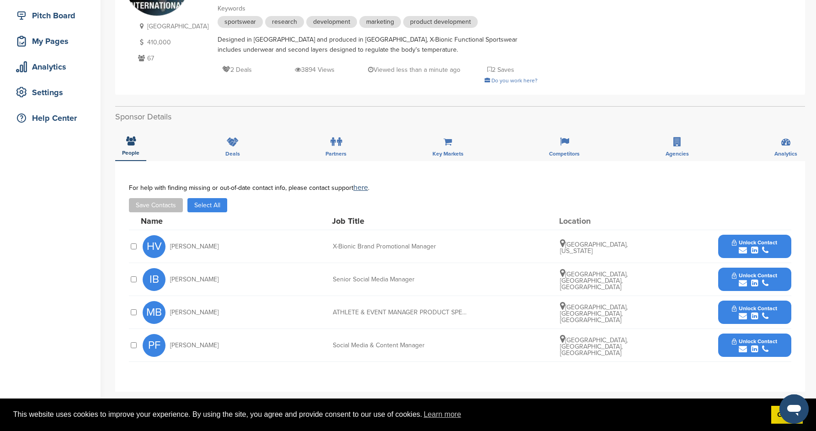
scroll to position [113, 0]
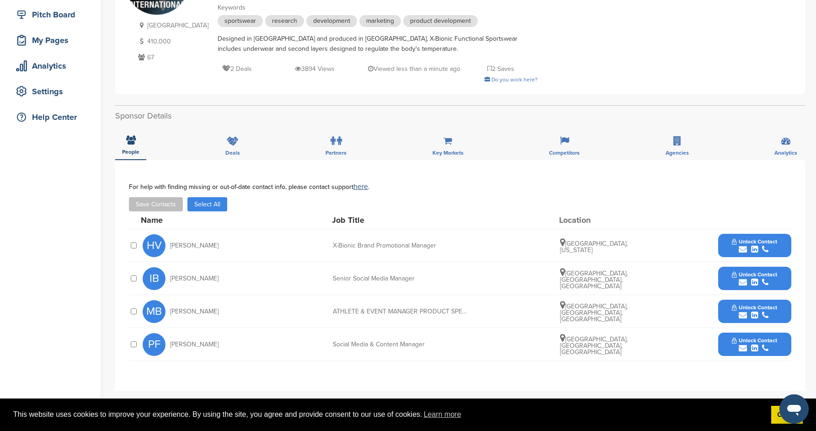
click at [747, 241] on span "Unlock Contact" at bounding box center [754, 241] width 45 height 6
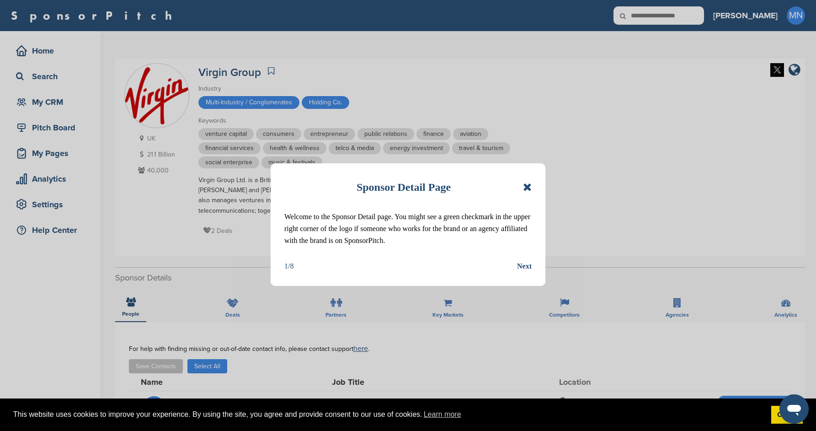
click at [529, 188] on icon at bounding box center [527, 187] width 9 height 11
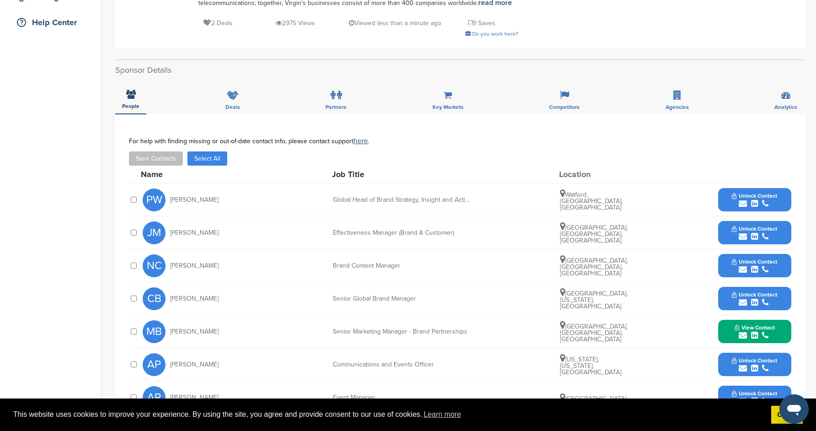
scroll to position [208, 0]
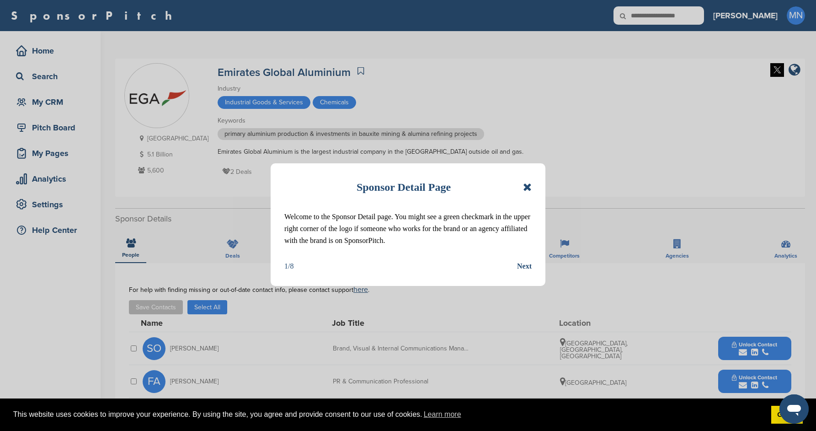
click at [526, 188] on icon at bounding box center [527, 187] width 9 height 11
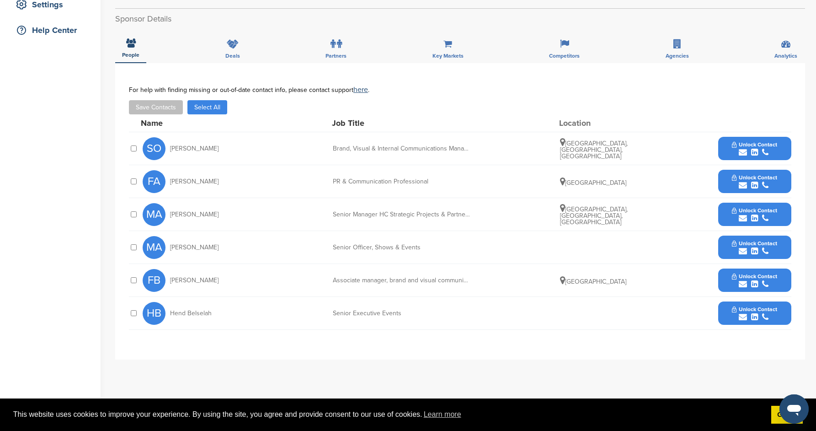
scroll to position [207, 0]
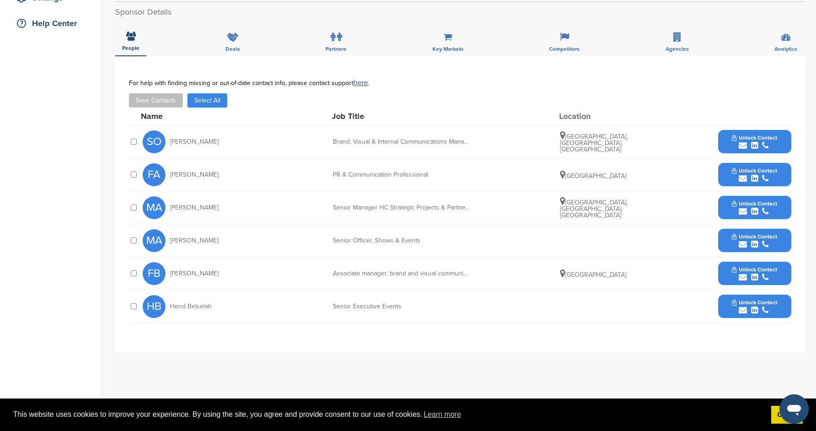
click at [744, 207] on icon "submit" at bounding box center [743, 211] width 8 height 8
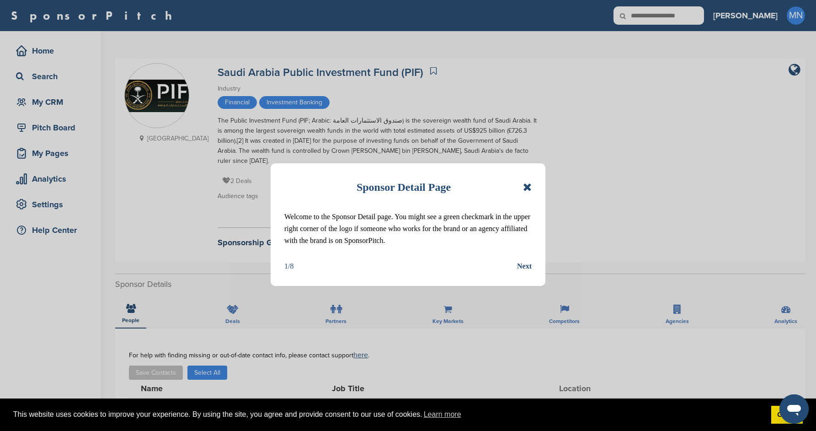
click at [524, 185] on icon at bounding box center [527, 187] width 9 height 11
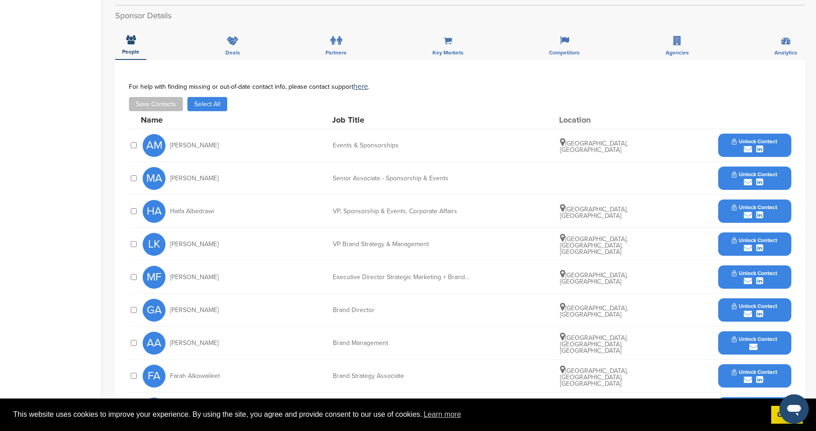
scroll to position [269, 0]
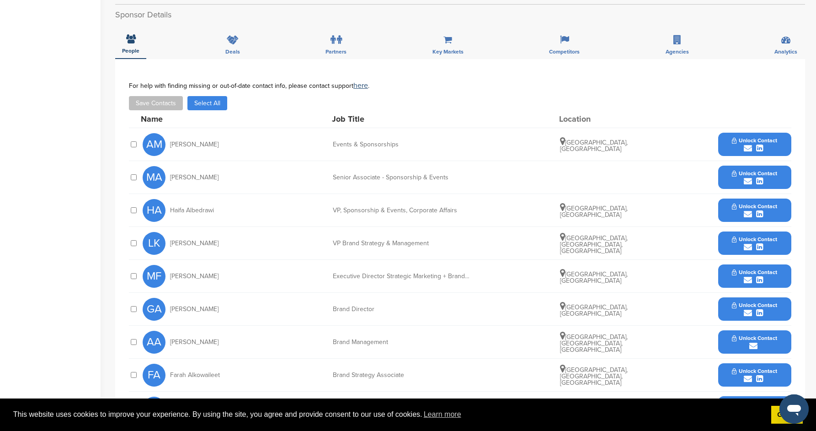
click at [736, 144] on div "submit" at bounding box center [754, 148] width 45 height 9
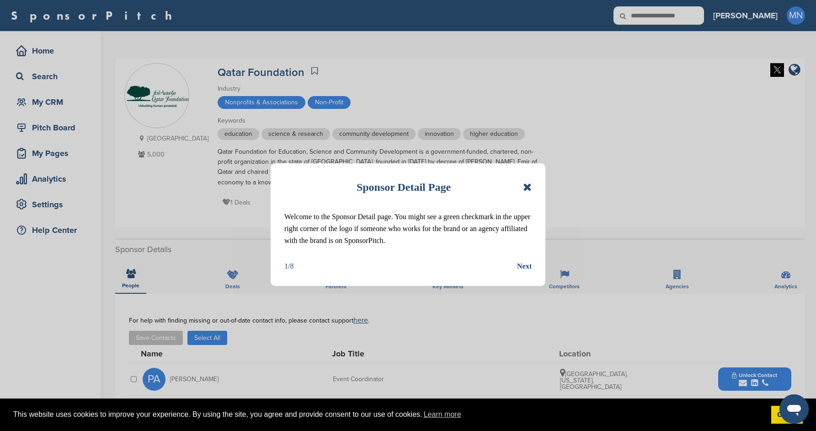
click at [526, 186] on icon at bounding box center [527, 187] width 9 height 11
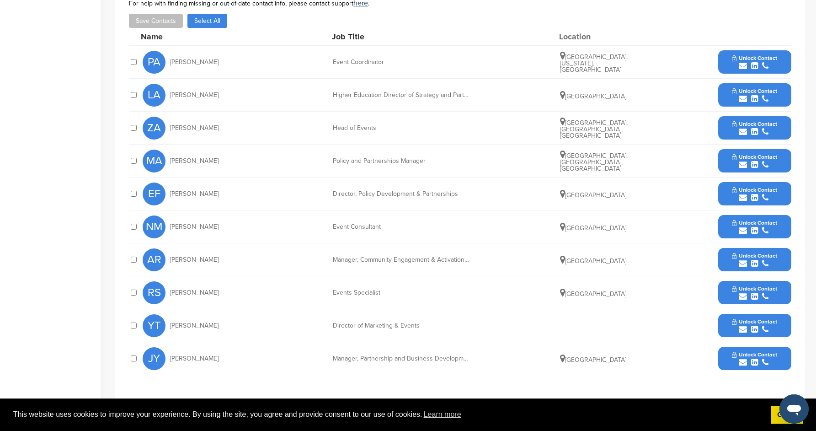
scroll to position [318, 0]
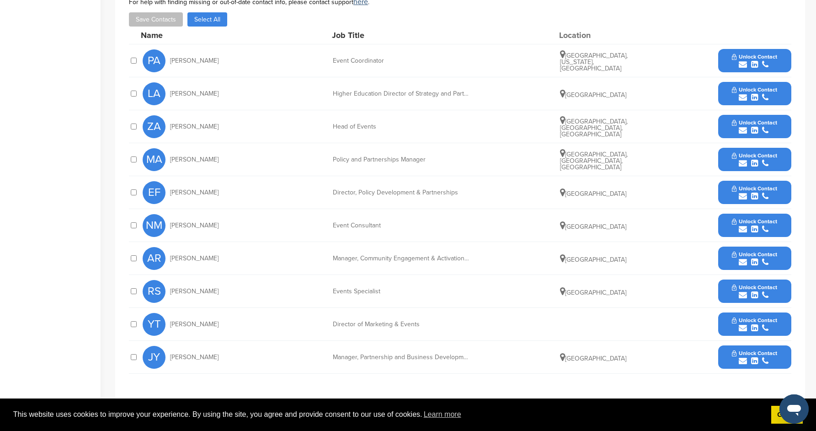
click at [730, 197] on button "Unlock Contact" at bounding box center [754, 192] width 67 height 27
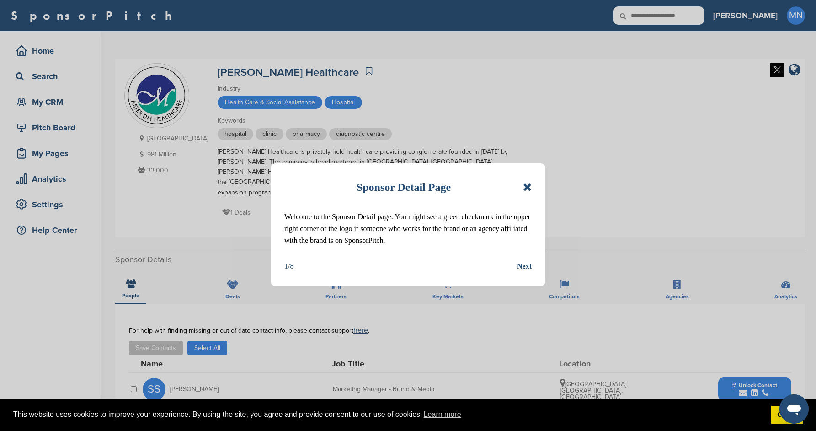
click at [528, 184] on icon at bounding box center [527, 187] width 9 height 11
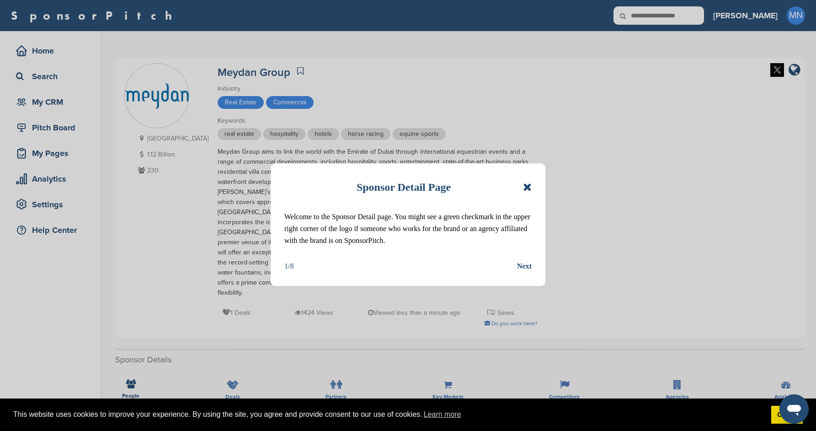
click at [525, 189] on icon at bounding box center [527, 187] width 9 height 11
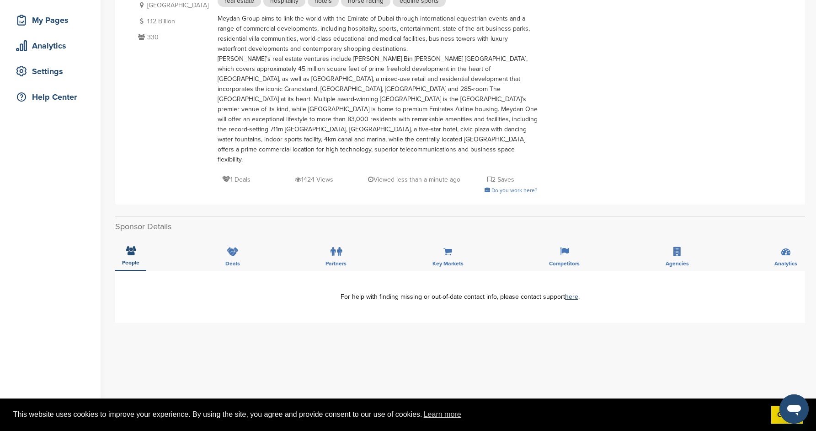
scroll to position [134, 0]
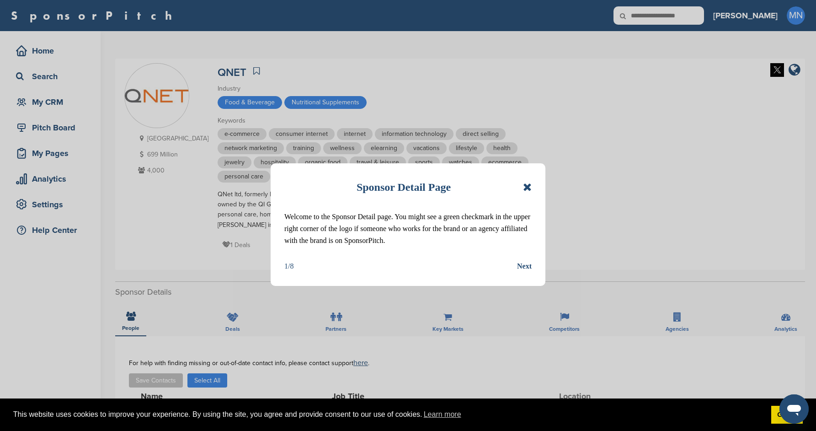
click at [525, 187] on icon at bounding box center [527, 187] width 9 height 11
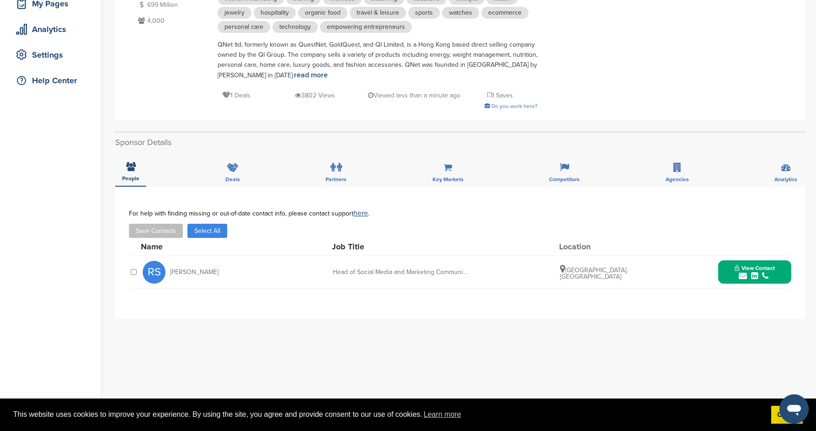
scroll to position [151, 0]
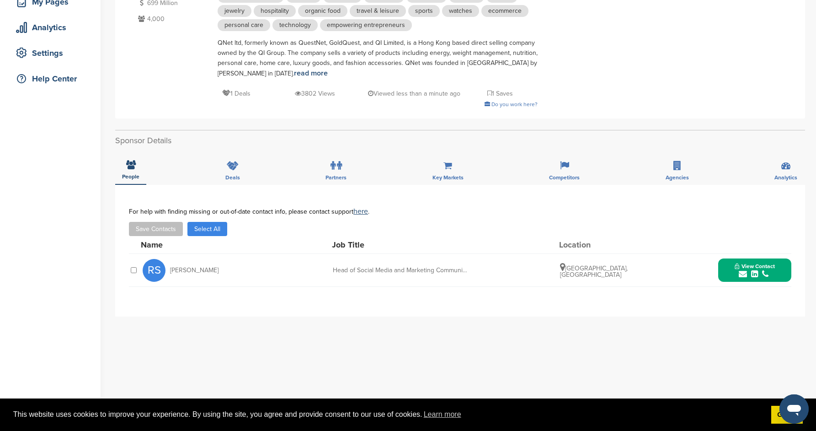
click at [737, 271] on div "submit" at bounding box center [755, 274] width 40 height 9
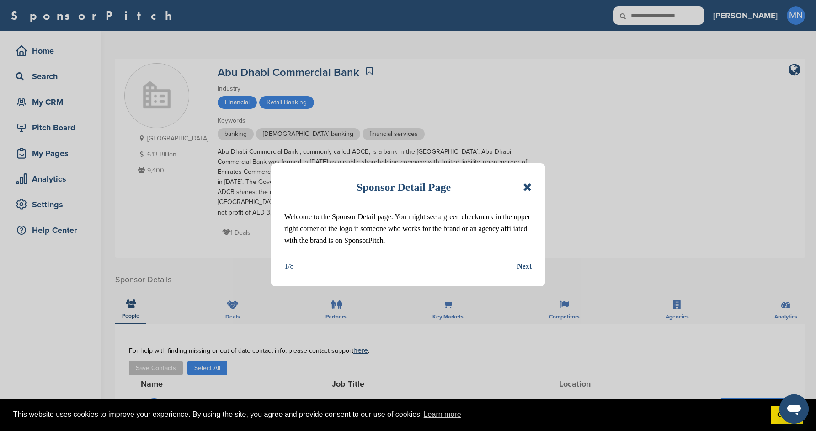
click at [532, 181] on div "Sponsor Detail Page Welcome to the Sponsor Detail page. You might see a green c…" at bounding box center [408, 224] width 275 height 123
click at [527, 187] on icon at bounding box center [527, 187] width 9 height 11
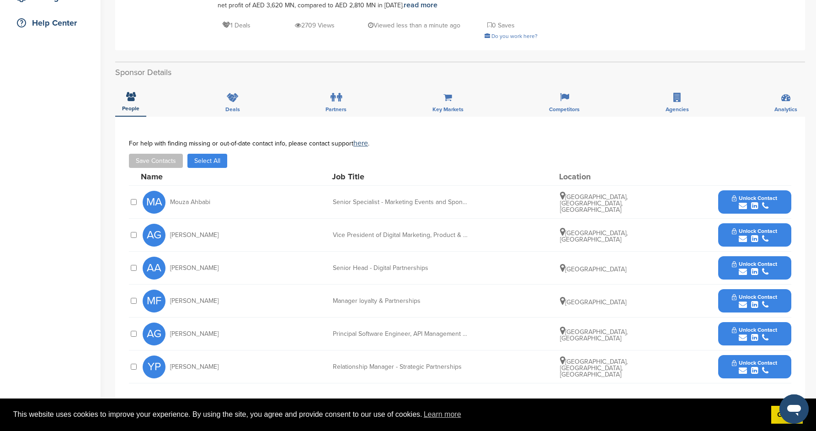
scroll to position [208, 0]
click at [727, 200] on button "Unlock Contact" at bounding box center [754, 201] width 67 height 27
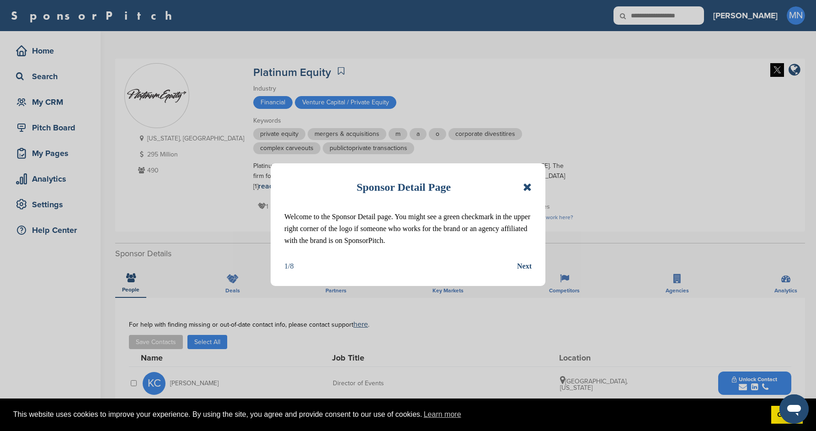
click at [523, 183] on icon at bounding box center [527, 187] width 9 height 11
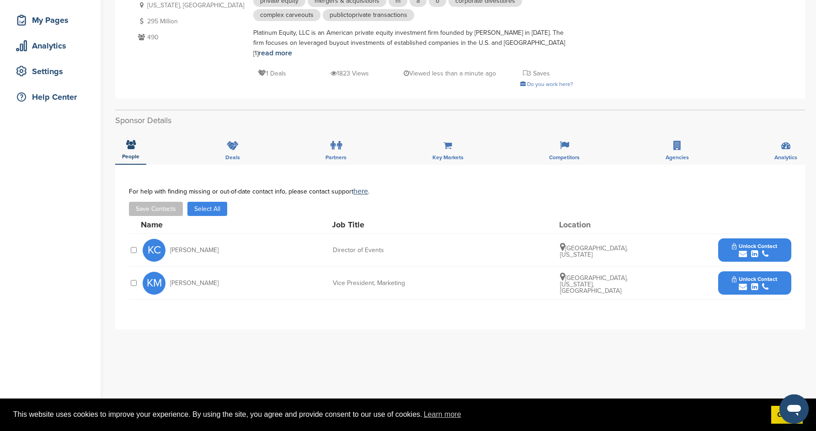
scroll to position [134, 0]
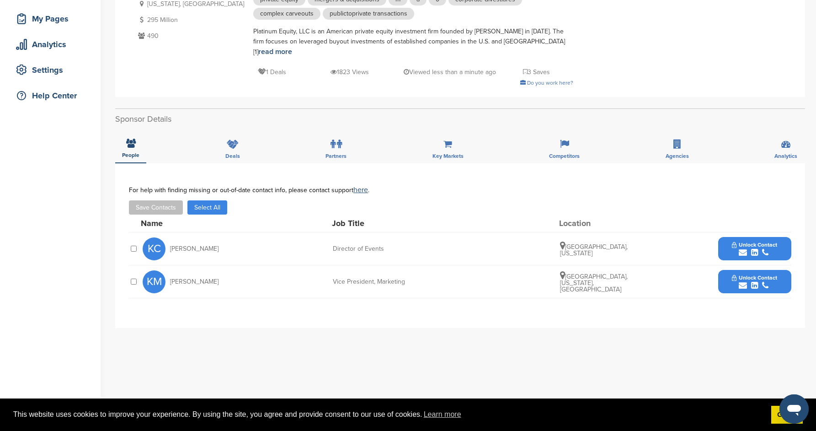
click at [732, 241] on button "Unlock Contact" at bounding box center [754, 248] width 67 height 27
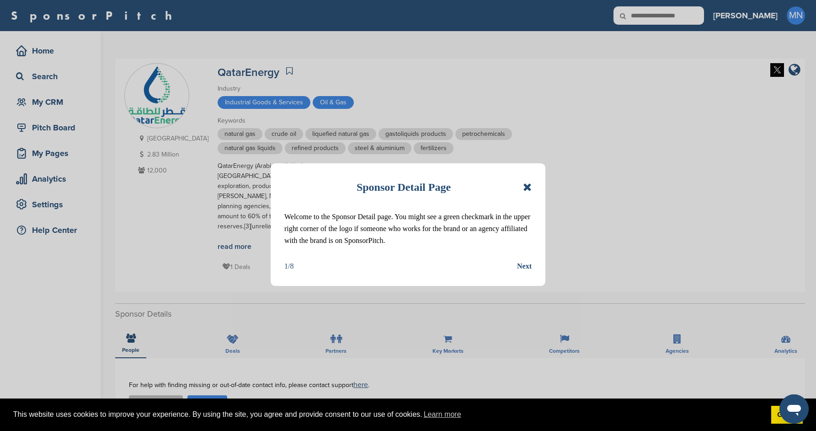
click at [527, 184] on icon at bounding box center [527, 187] width 9 height 11
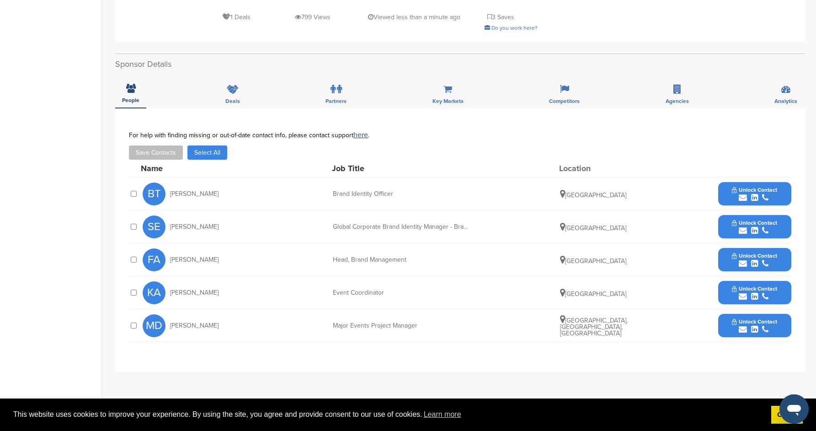
scroll to position [251, 0]
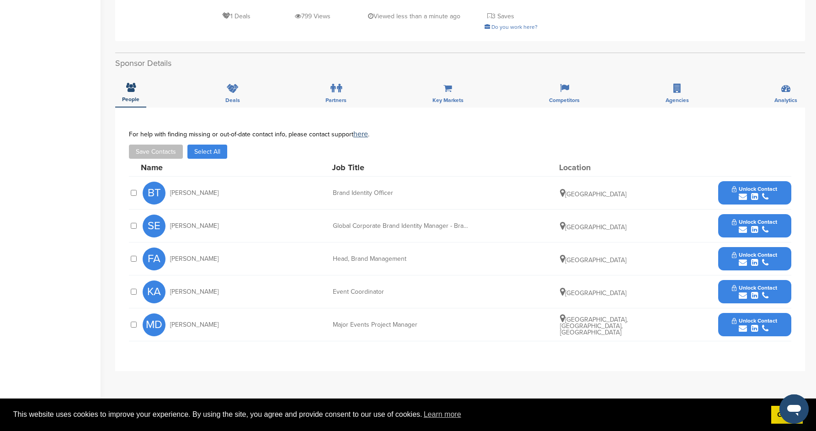
click at [734, 291] on div "submit" at bounding box center [754, 295] width 45 height 9
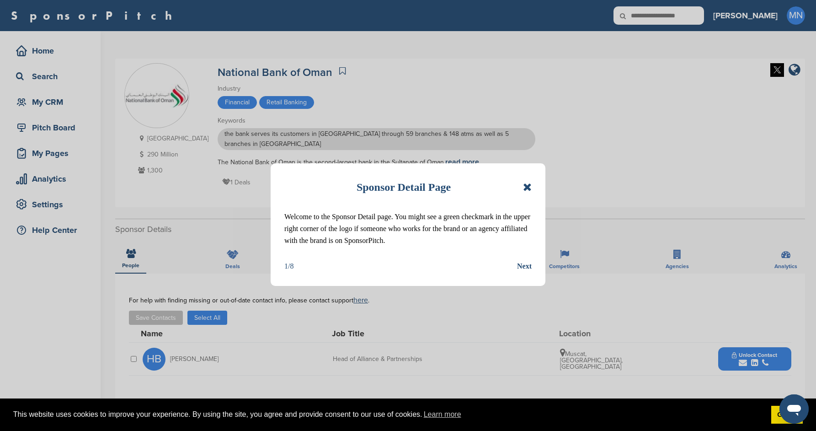
click at [529, 186] on icon at bounding box center [527, 187] width 9 height 11
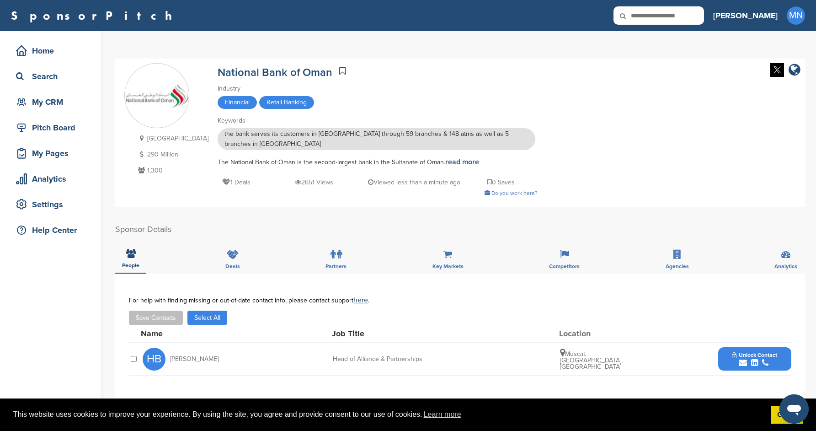
click at [735, 359] on div "submit" at bounding box center [754, 363] width 45 height 9
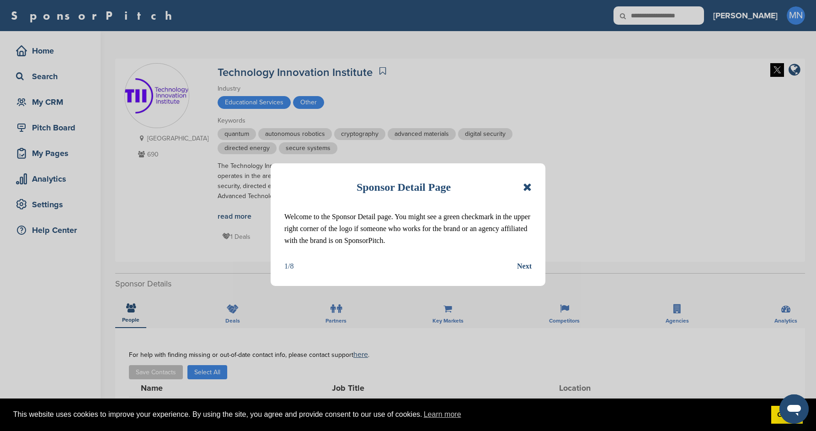
click at [523, 186] on div "Sponsor Detail Page" at bounding box center [407, 187] width 247 height 20
click at [530, 183] on icon at bounding box center [527, 187] width 9 height 11
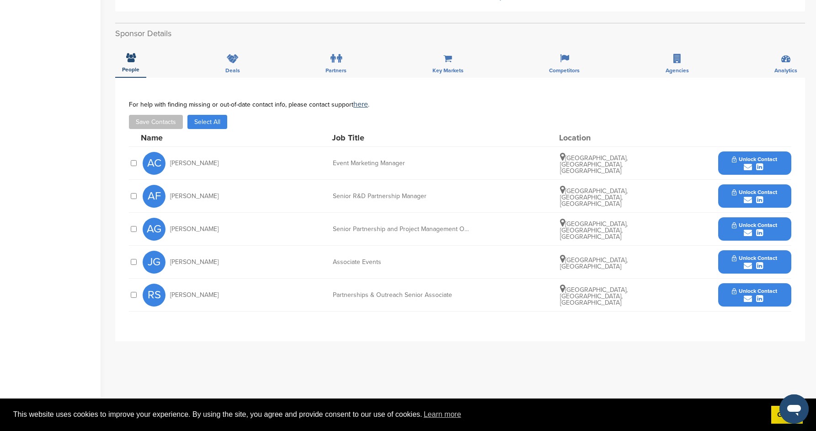
scroll to position [251, 0]
click at [725, 160] on button "Unlock Contact" at bounding box center [754, 162] width 67 height 27
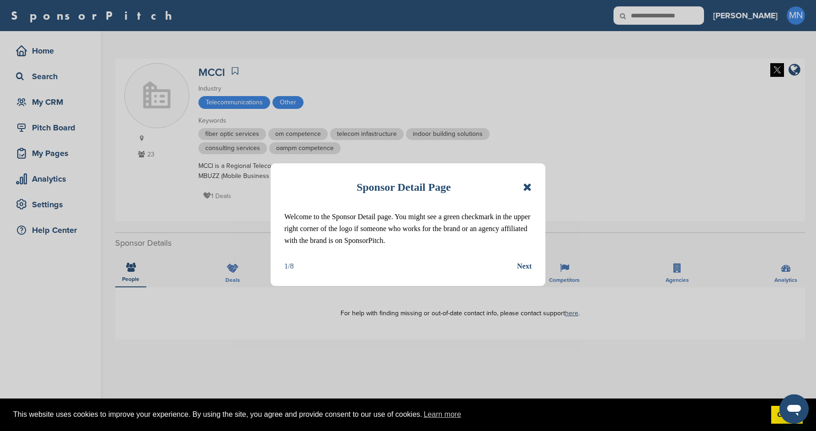
click at [528, 186] on icon at bounding box center [527, 187] width 9 height 11
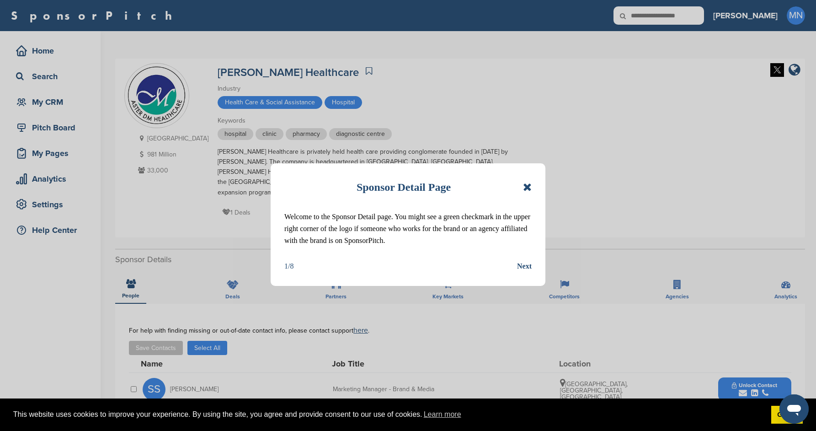
click at [533, 184] on div "Sponsor Detail Page Welcome to the Sponsor Detail page. You might see a green c…" at bounding box center [408, 224] width 275 height 123
click at [525, 185] on icon at bounding box center [527, 187] width 9 height 11
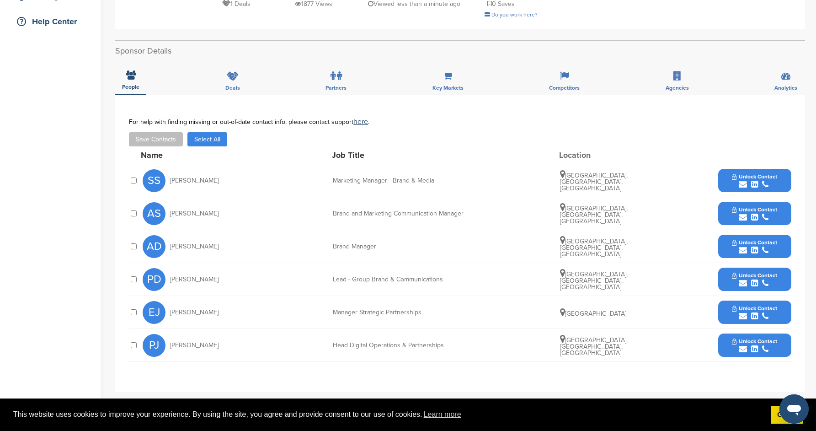
scroll to position [209, 0]
click at [733, 305] on span "Unlock Contact" at bounding box center [754, 308] width 45 height 6
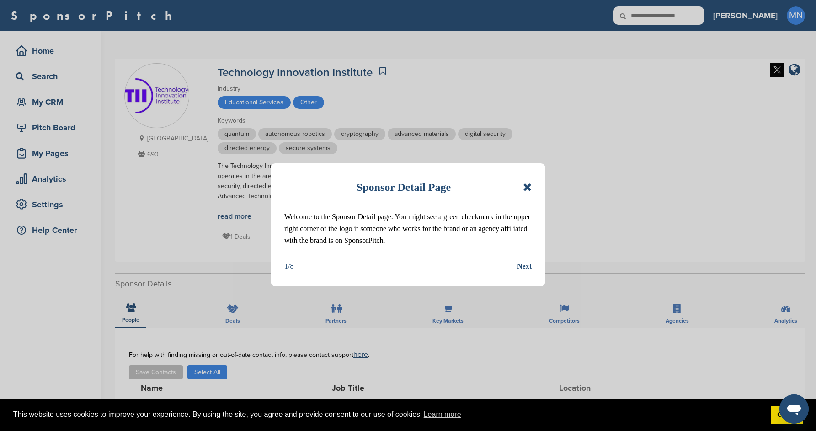
click at [524, 184] on icon at bounding box center [527, 187] width 9 height 11
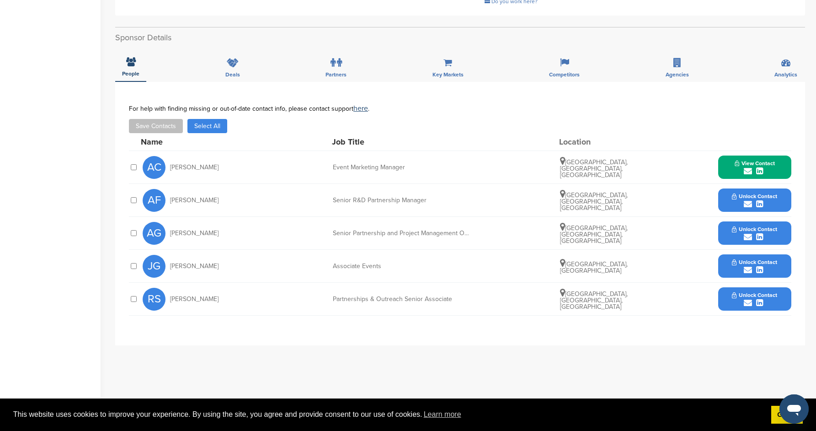
scroll to position [246, 0]
click at [728, 294] on button "Unlock Contact" at bounding box center [754, 298] width 67 height 27
